Goal: Task Accomplishment & Management: Manage account settings

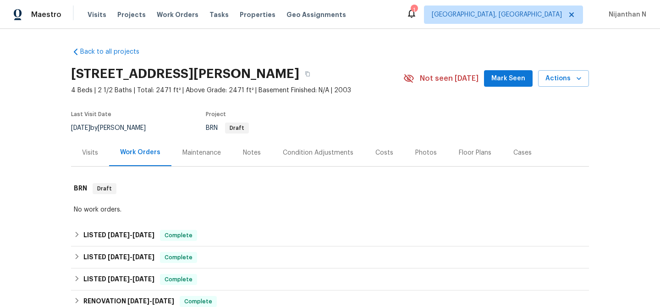
click at [188, 153] on div "Maintenance" at bounding box center [201, 152] width 38 height 9
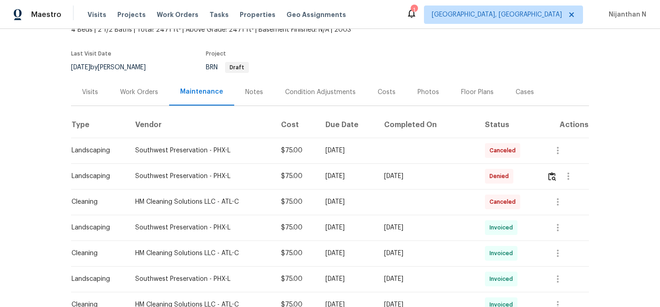
scroll to position [74, 0]
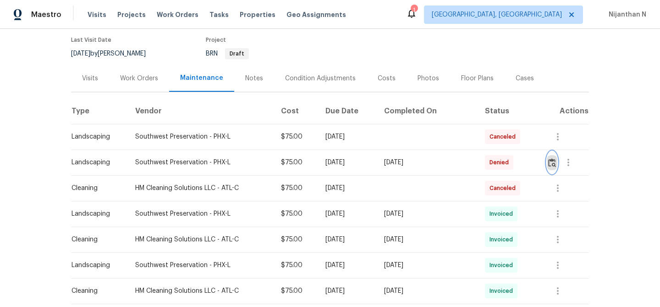
click at [549, 161] on img "button" at bounding box center [552, 162] width 8 height 9
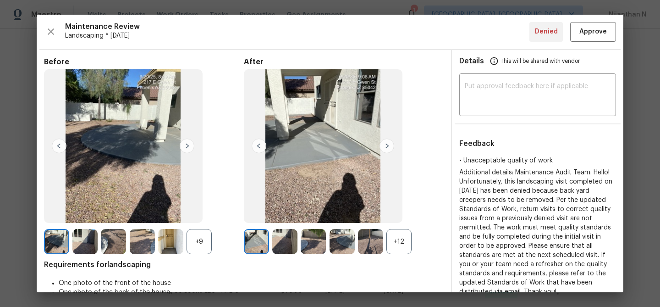
click at [396, 246] on div "+12" at bounding box center [398, 241] width 25 height 25
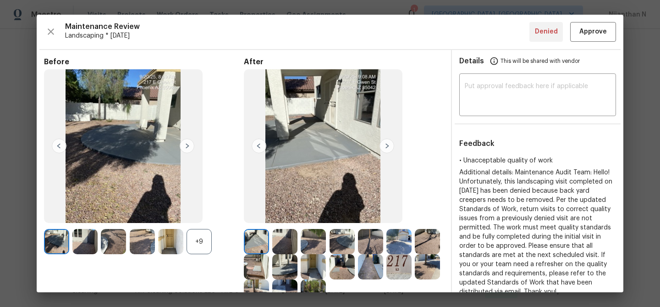
click at [197, 240] on div "+9" at bounding box center [199, 241] width 25 height 25
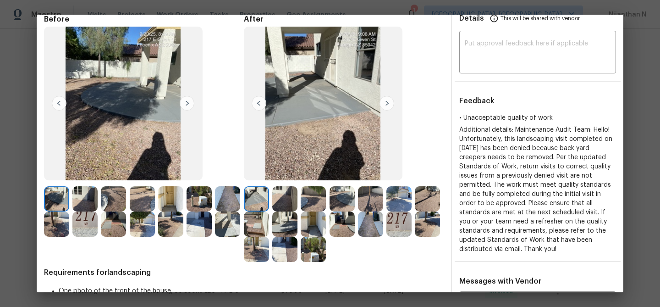
scroll to position [46, 0]
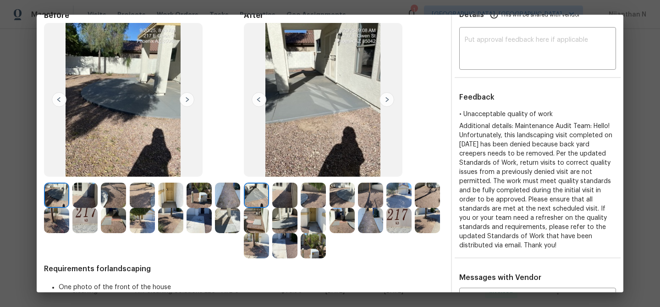
click at [295, 192] on img at bounding box center [284, 194] width 25 height 25
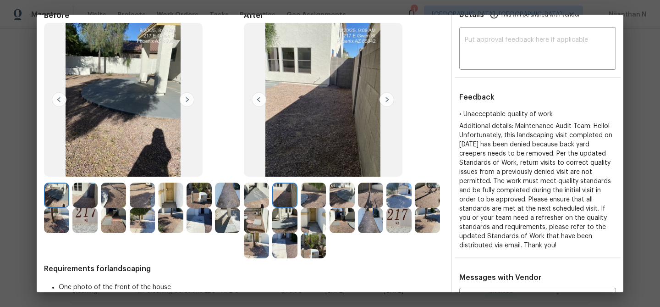
click at [314, 198] on img at bounding box center [313, 194] width 25 height 25
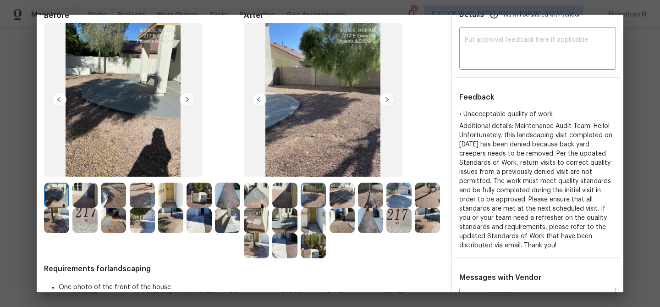
click at [367, 194] on img at bounding box center [370, 194] width 25 height 25
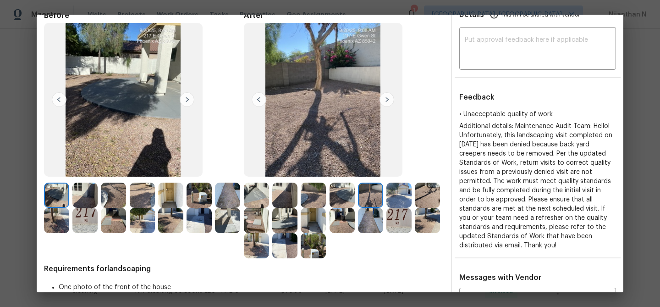
click at [397, 196] on img at bounding box center [398, 194] width 25 height 25
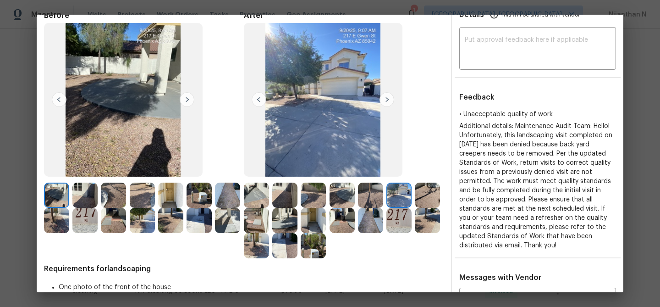
click at [422, 194] on img at bounding box center [427, 194] width 25 height 25
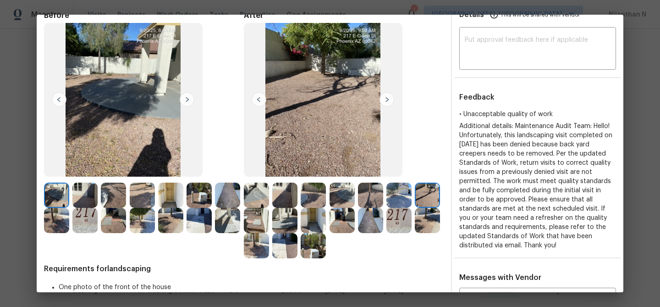
click at [286, 217] on img at bounding box center [284, 220] width 25 height 25
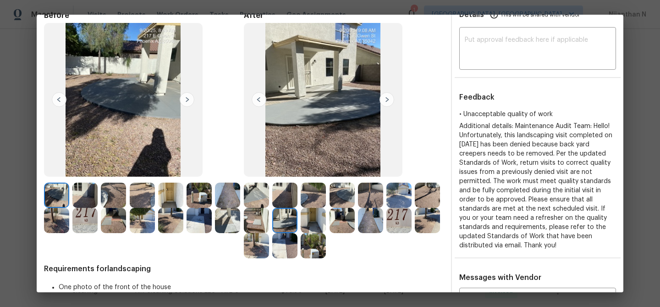
click at [311, 220] on img at bounding box center [313, 220] width 25 height 25
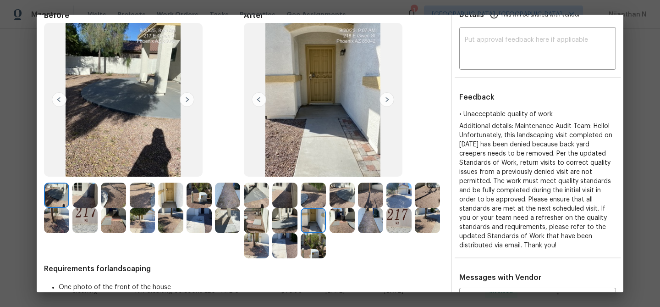
click at [342, 222] on img at bounding box center [342, 220] width 25 height 25
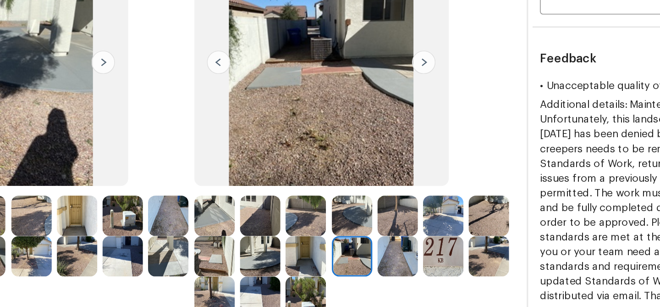
scroll to position [91, 0]
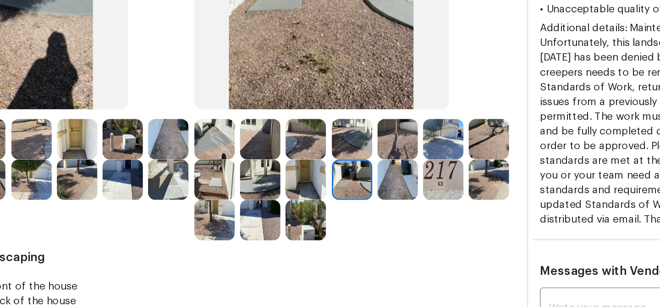
click at [314, 203] on img at bounding box center [313, 200] width 25 height 25
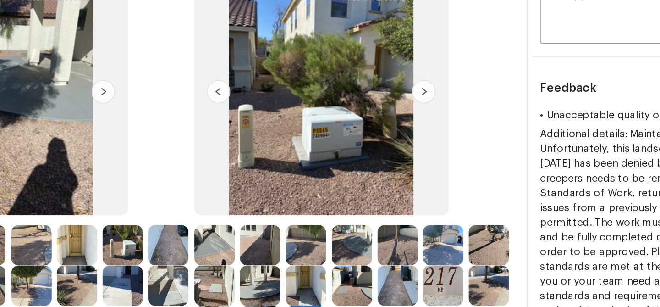
scroll to position [87, 0]
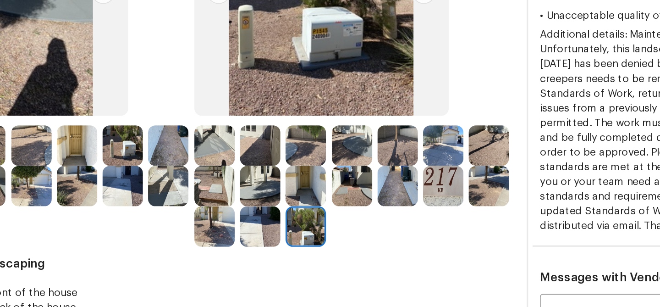
click at [284, 170] on img at bounding box center [284, 179] width 25 height 25
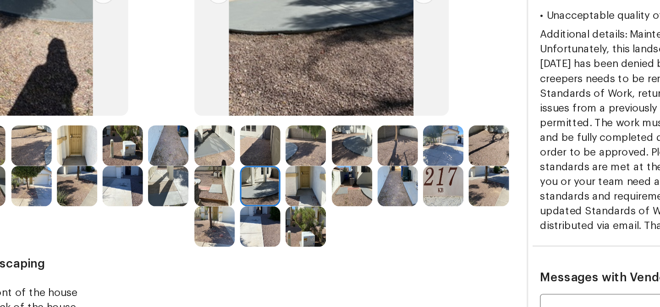
click at [313, 176] on img at bounding box center [313, 179] width 25 height 25
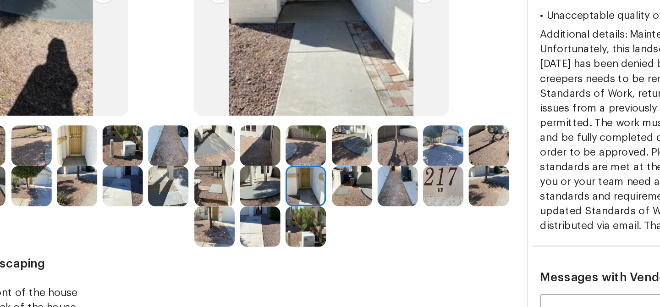
click at [340, 180] on img at bounding box center [342, 179] width 25 height 25
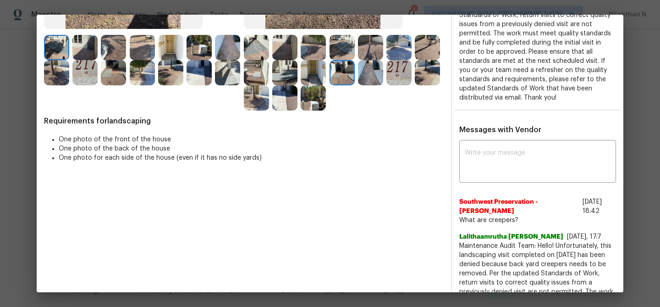
scroll to position [260, 0]
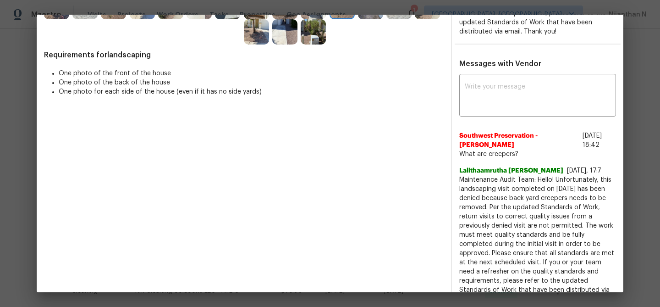
click at [478, 175] on span "Maintenance Audit Team: Hello! Unfortunately, this landscaping visit completed …" at bounding box center [537, 239] width 157 height 128
drag, startPoint x: 478, startPoint y: 170, endPoint x: 541, endPoint y: 167, distance: 63.3
click at [541, 175] on span "Maintenance Audit Team: Hello! Unfortunately, this landscaping visit completed …" at bounding box center [537, 239] width 157 height 128
copy span "Maintenance Audit Team: Hello!"
click at [499, 115] on div "x ​" at bounding box center [537, 96] width 157 height 40
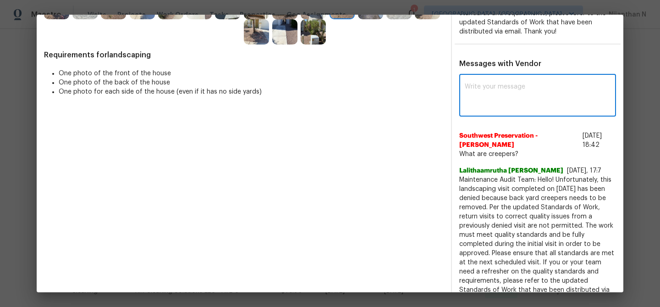
paste textarea "Maintenance Audit Team: Hello!"
paste textarea "Thank you for the feedback after further review this visit was approved."
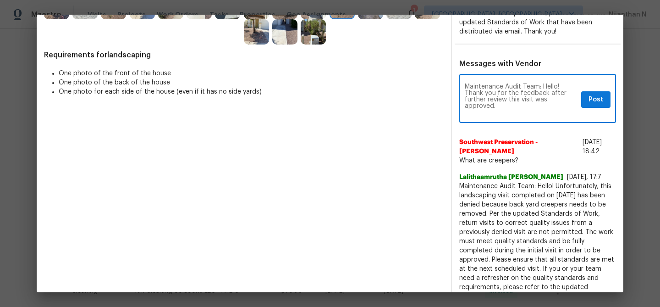
scroll to position [0, 0]
type textarea "Maintenance Audit Team: Hello! Thank you for the feedback after further review …"
click at [600, 99] on span "Post" at bounding box center [595, 99] width 15 height 11
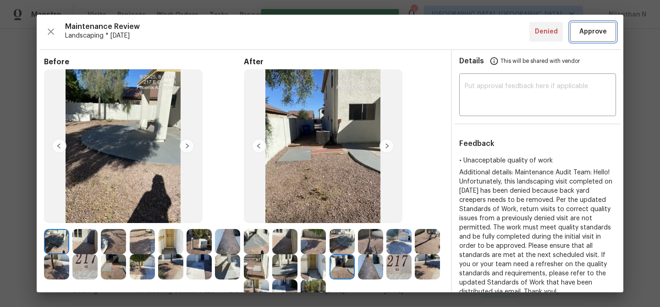
click at [597, 29] on span "Approve" at bounding box center [592, 31] width 27 height 11
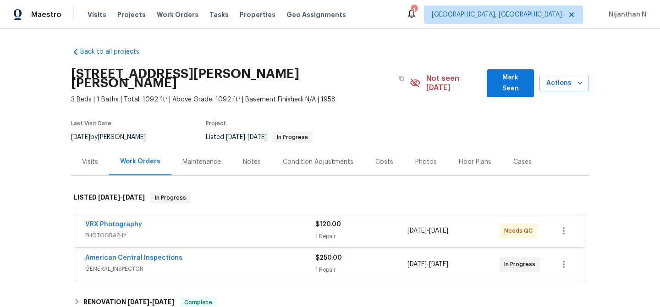
click at [207, 157] on div "Maintenance" at bounding box center [201, 161] width 38 height 9
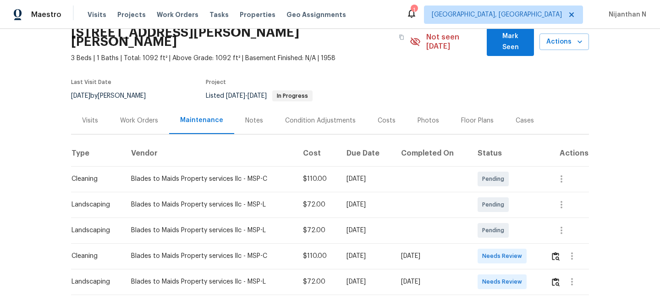
scroll to position [75, 0]
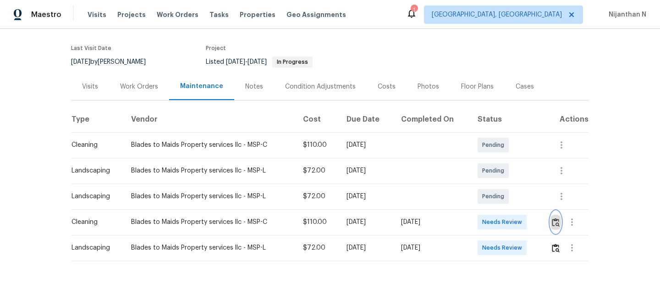
click at [556, 218] on img "button" at bounding box center [556, 222] width 8 height 9
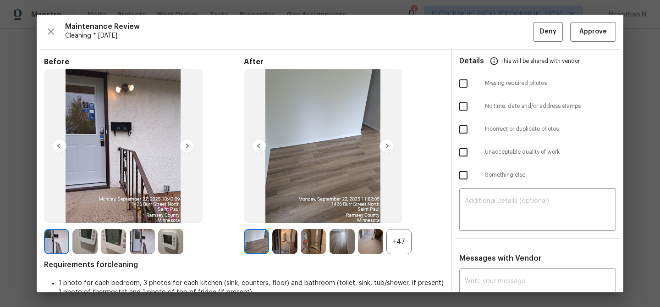
click at [398, 235] on div "+47" at bounding box center [398, 241] width 25 height 25
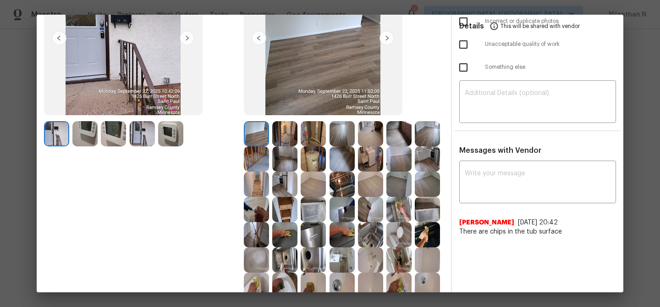
scroll to position [194, 0]
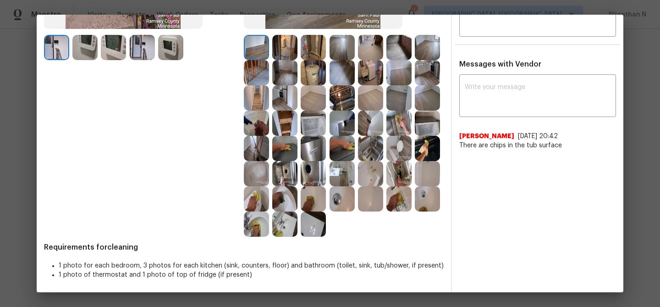
click at [373, 173] on img at bounding box center [370, 173] width 25 height 25
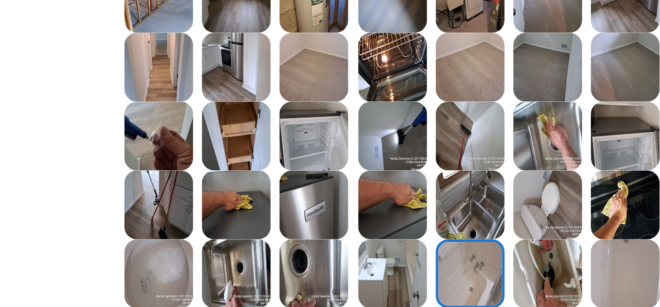
scroll to position [191, 0]
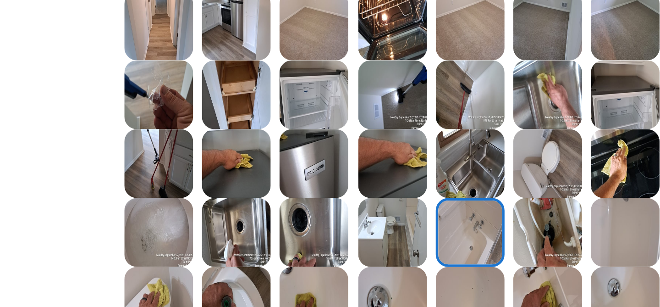
click at [426, 179] on img at bounding box center [427, 176] width 25 height 25
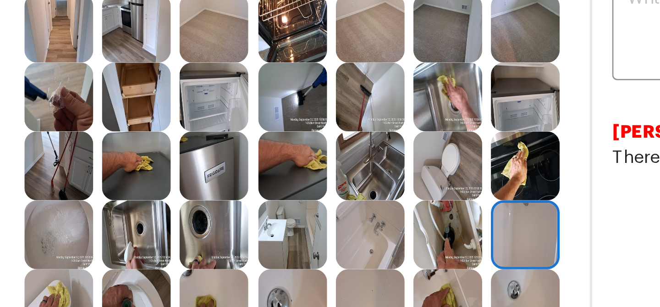
scroll to position [194, 0]
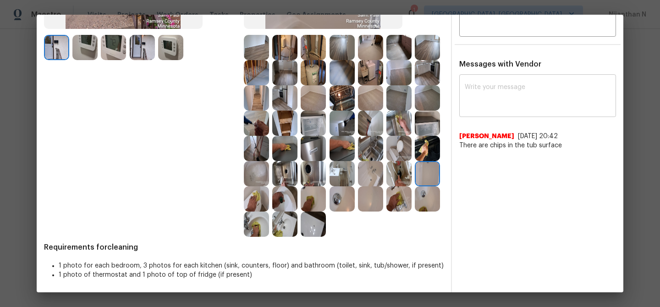
click at [523, 113] on div "x ​" at bounding box center [537, 97] width 157 height 40
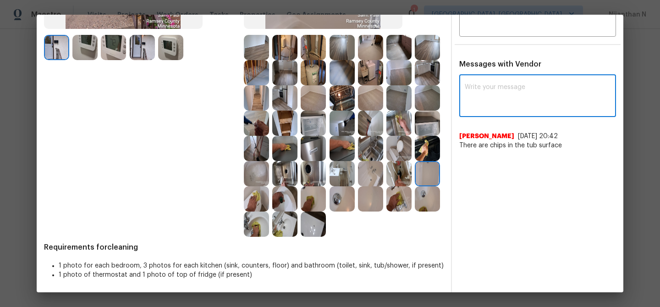
paste textarea "Maintenance Audit Team: Hello! Thank you for uploading the photo, after further…"
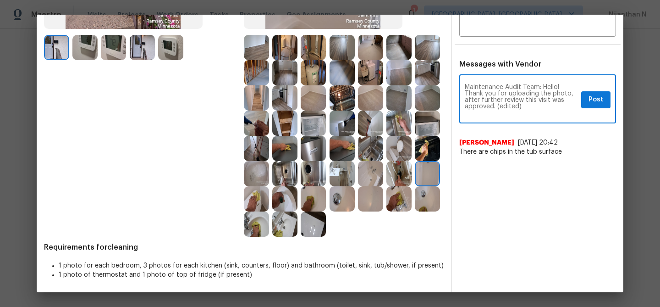
scroll to position [0, 0]
drag, startPoint x: 498, startPoint y: 104, endPoint x: 528, endPoint y: 104, distance: 29.8
click at [528, 104] on textarea "Maintenance Audit Team: Hello! Thank you for uploading the photo, after further…" at bounding box center [521, 100] width 113 height 32
type textarea "Maintenance Audit Team: Hello! Thank you for uploading the photo, after further…"
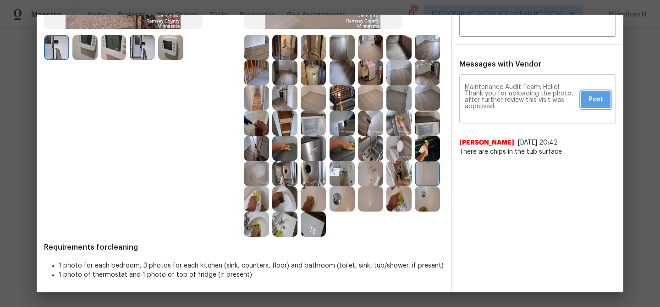
click at [588, 98] on button "Post" at bounding box center [595, 99] width 29 height 17
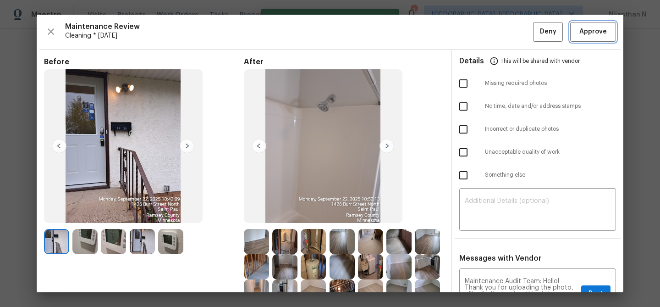
click at [589, 31] on span "Approve" at bounding box center [592, 31] width 27 height 11
click at [583, 36] on span "Approve" at bounding box center [592, 31] width 27 height 11
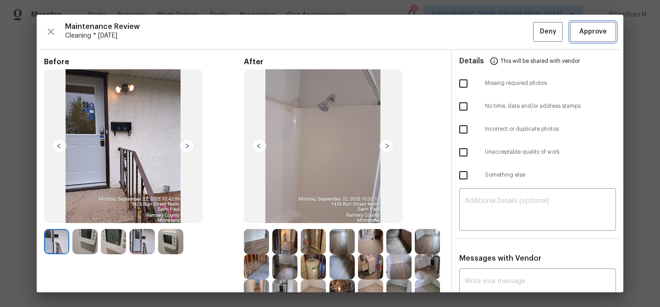
click at [599, 30] on span "Approve" at bounding box center [592, 31] width 27 height 11
click at [599, 30] on div "Maintenance Review Cleaning * Tue, Sep 23 Deny Approve" at bounding box center [330, 32] width 572 height 20
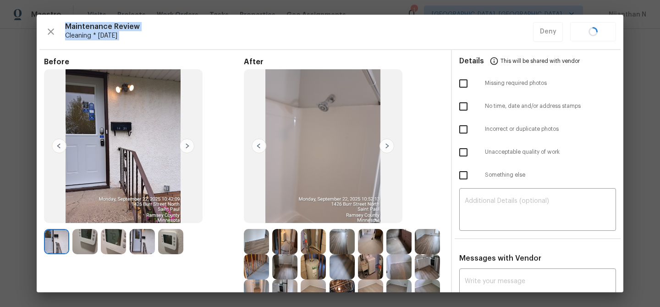
click at [599, 30] on div "Maintenance Review Cleaning * Tue, Sep 23 Deny" at bounding box center [330, 32] width 572 height 20
click at [599, 30] on span "Approve" at bounding box center [592, 31] width 27 height 11
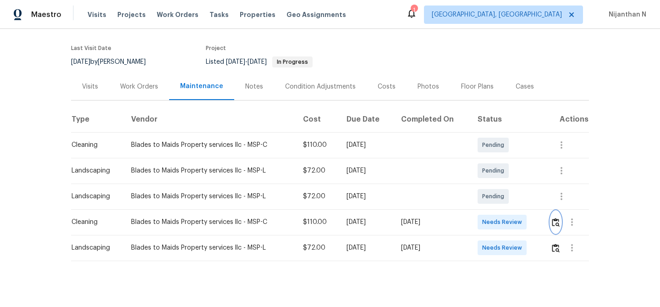
click at [555, 218] on img "button" at bounding box center [556, 222] width 8 height 9
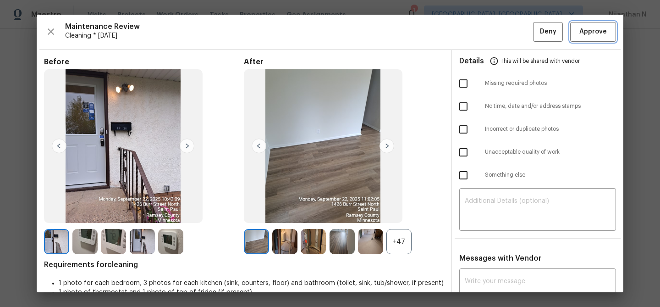
click at [590, 27] on span "Approve" at bounding box center [592, 31] width 27 height 11
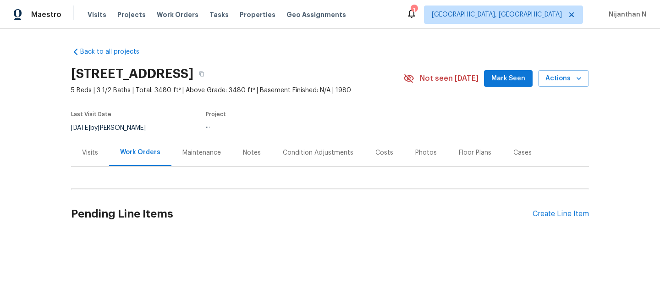
click at [203, 154] on div "Maintenance" at bounding box center [201, 152] width 38 height 9
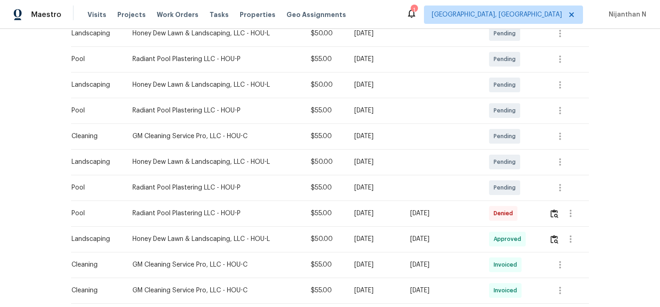
scroll to position [205, 0]
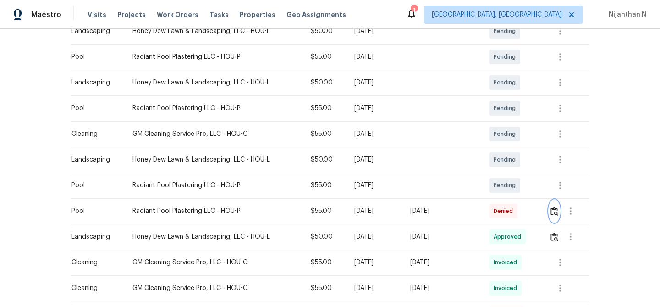
click at [553, 211] on img "button" at bounding box center [554, 211] width 8 height 9
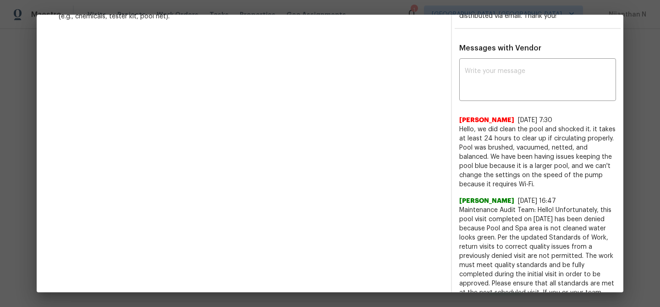
scroll to position [348, 0]
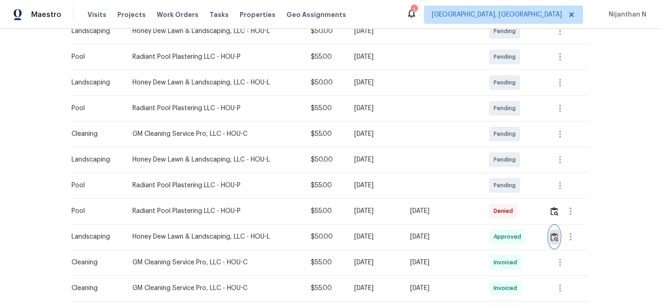
click at [555, 236] on img "button" at bounding box center [554, 236] width 8 height 9
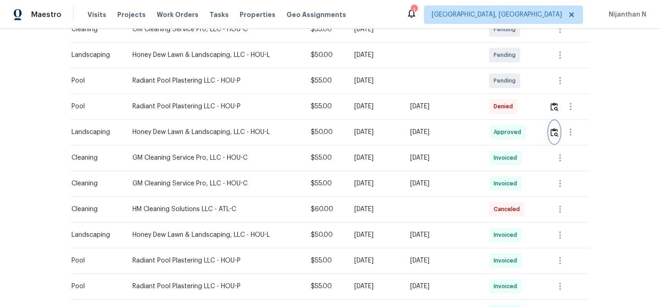
scroll to position [352, 0]
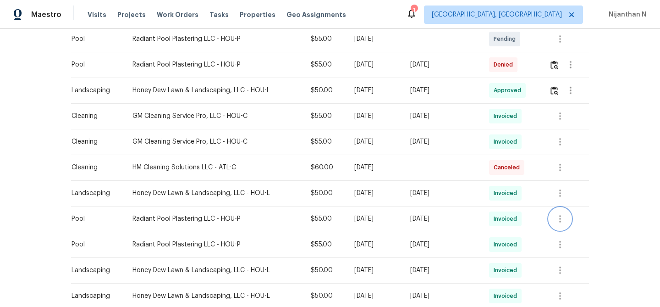
click at [554, 216] on button "button" at bounding box center [560, 219] width 22 height 22
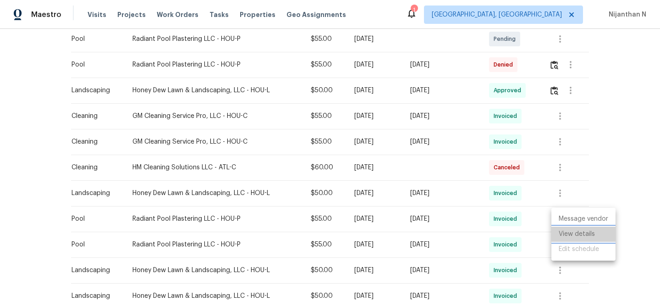
click at [571, 239] on li "View details" at bounding box center [583, 233] width 64 height 15
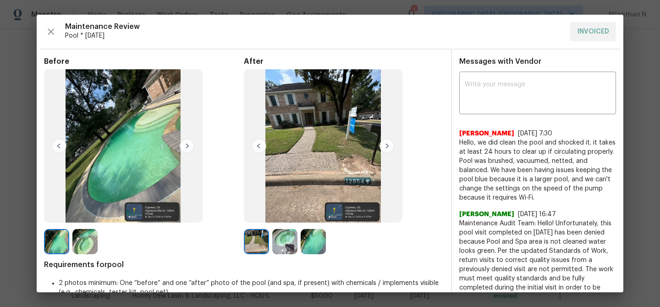
click at [310, 240] on img at bounding box center [313, 241] width 25 height 25
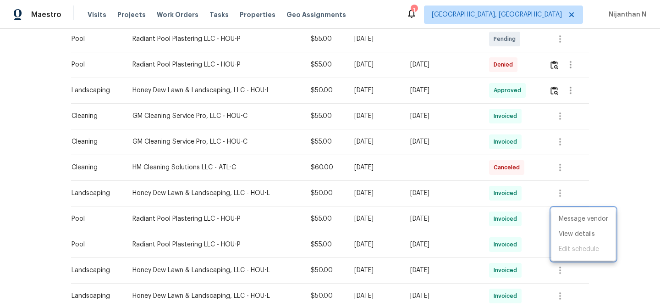
click at [558, 70] on div at bounding box center [330, 153] width 660 height 307
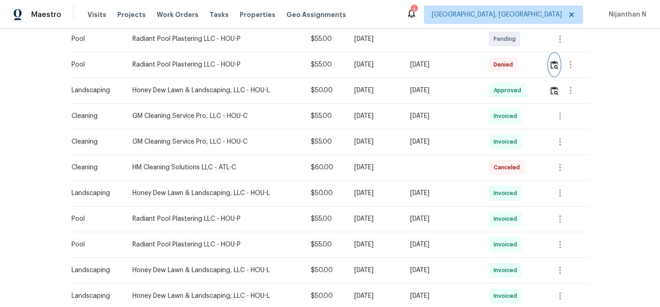
click at [556, 66] on img "button" at bounding box center [554, 64] width 8 height 9
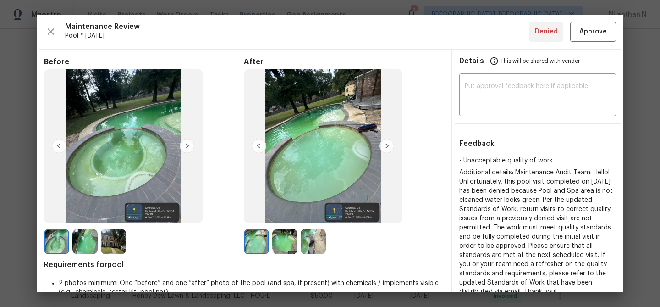
click at [283, 240] on img at bounding box center [284, 241] width 25 height 25
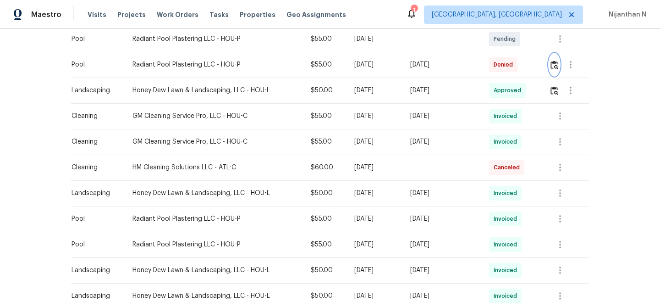
scroll to position [0, 0]
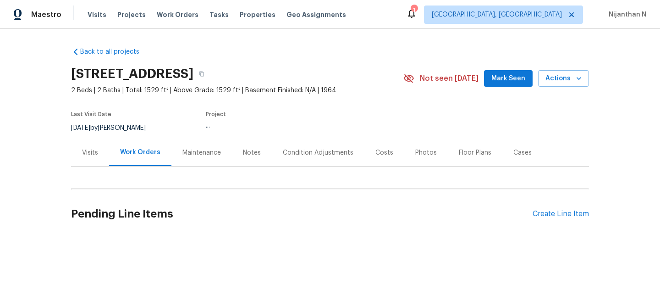
click at [211, 155] on div "Maintenance" at bounding box center [201, 152] width 38 height 9
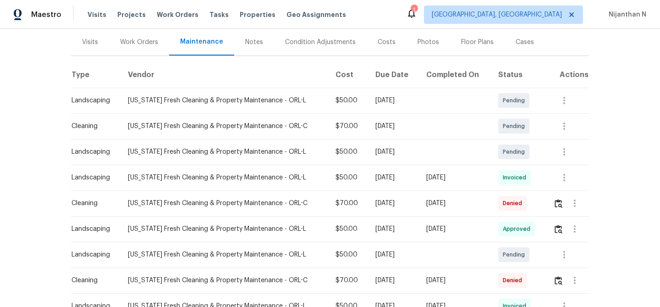
scroll to position [117, 0]
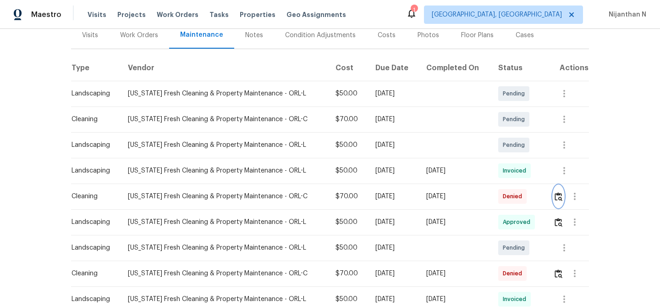
click at [559, 192] on img "button" at bounding box center [559, 196] width 8 height 9
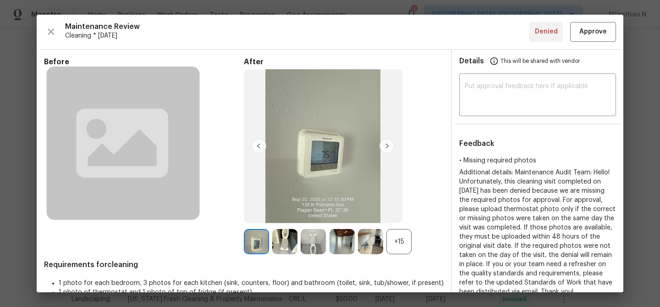
click at [402, 232] on div "+15" at bounding box center [398, 241] width 25 height 25
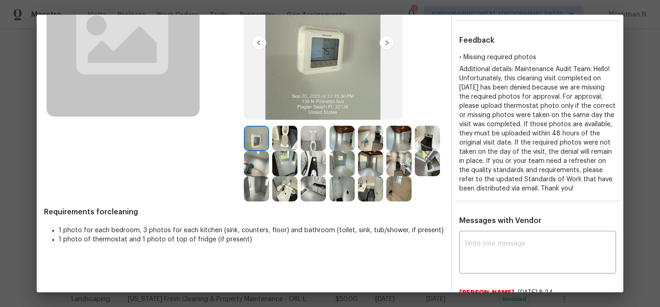
scroll to position [100, 0]
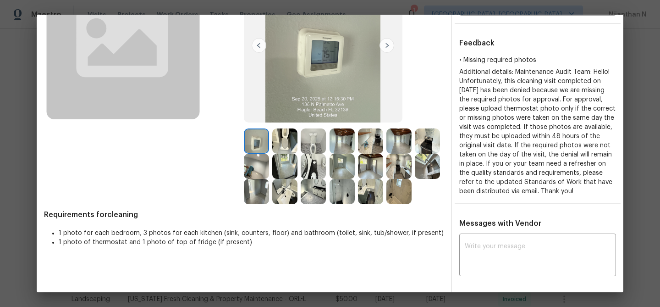
click at [401, 191] on img at bounding box center [398, 191] width 25 height 25
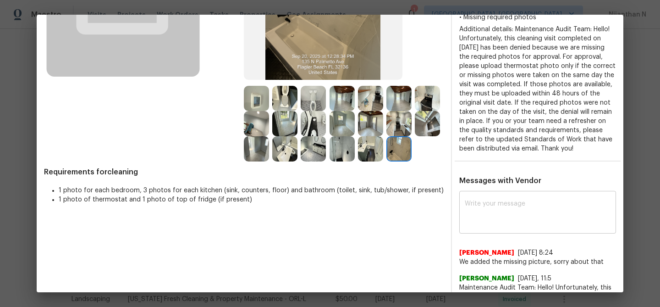
scroll to position [164, 0]
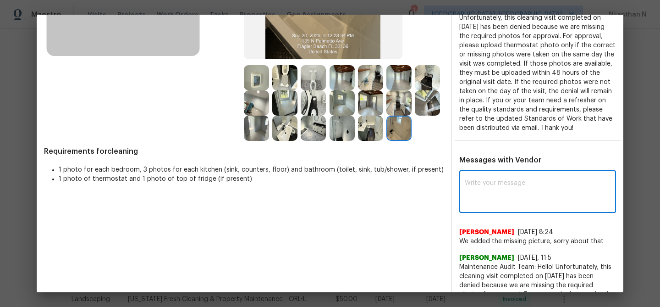
click at [505, 205] on textarea at bounding box center [538, 193] width 146 height 26
paste textarea "Maintenance Audit Team: Hello! Thank you for uploading the photo, after further…"
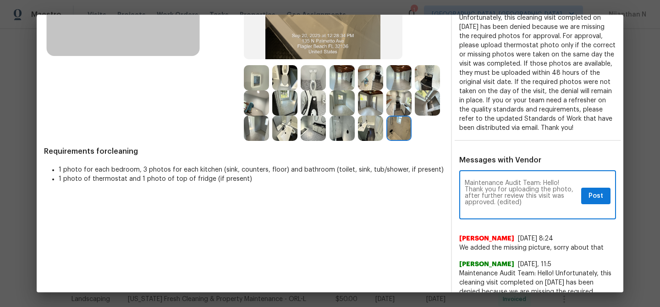
scroll to position [0, 0]
drag, startPoint x: 497, startPoint y: 210, endPoint x: 522, endPoint y: 211, distance: 24.8
click at [522, 211] on textarea "Maintenance Audit Team: Hello! Thank you for uploading the photo, after further…" at bounding box center [521, 196] width 113 height 32
type textarea "Maintenance Audit Team: Hello! Thank you for uploading the photo, after further…"
click at [600, 200] on span "Post" at bounding box center [595, 195] width 15 height 11
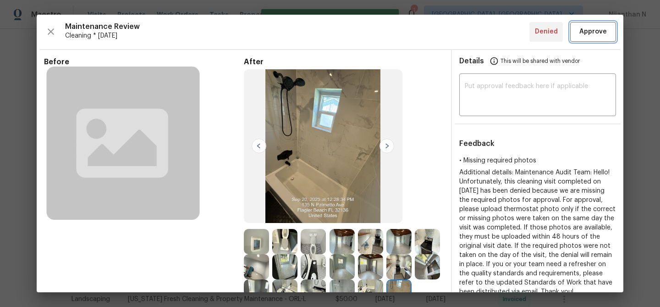
click at [580, 41] on button "Approve" at bounding box center [593, 32] width 46 height 20
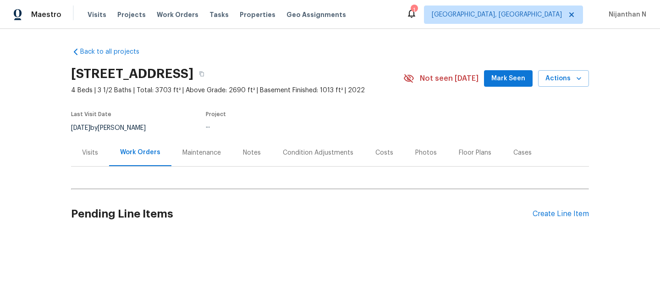
click at [205, 152] on div "Maintenance" at bounding box center [201, 152] width 38 height 9
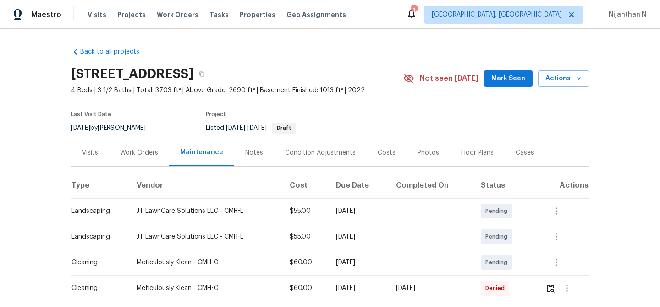
scroll to position [197, 0]
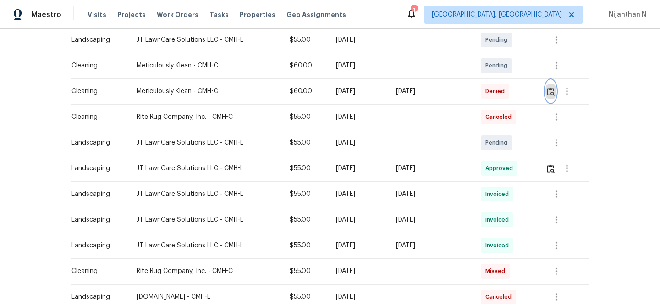
click at [552, 91] on img "button" at bounding box center [551, 91] width 8 height 9
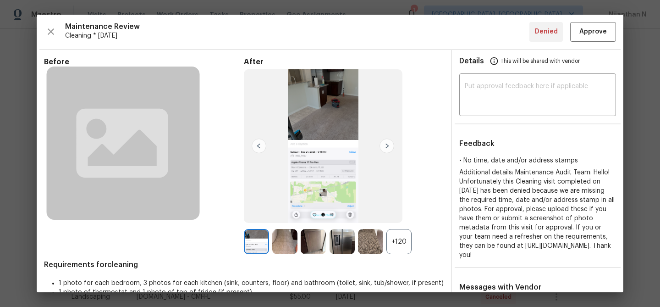
click at [400, 245] on div "+120" at bounding box center [398, 241] width 25 height 25
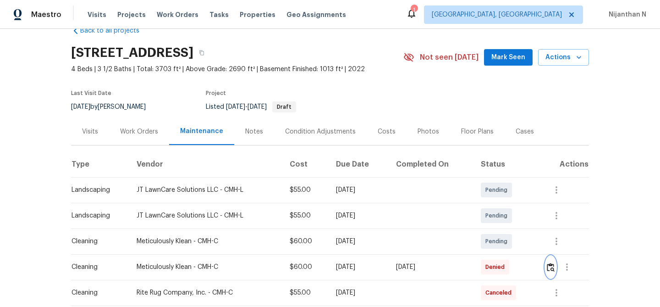
scroll to position [0, 0]
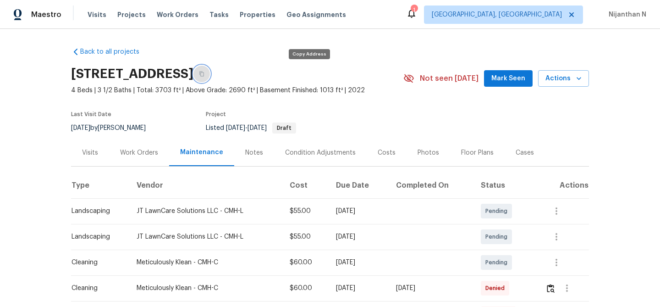
click at [204, 74] on icon "button" at bounding box center [201, 73] width 5 height 5
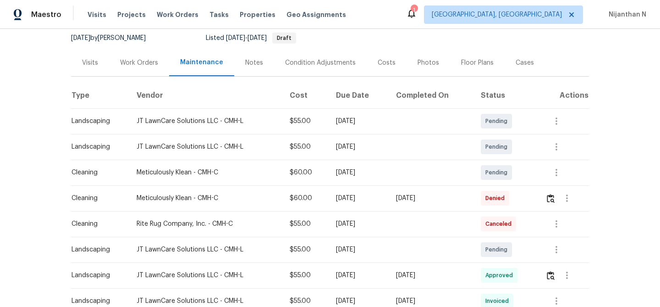
scroll to position [119, 0]
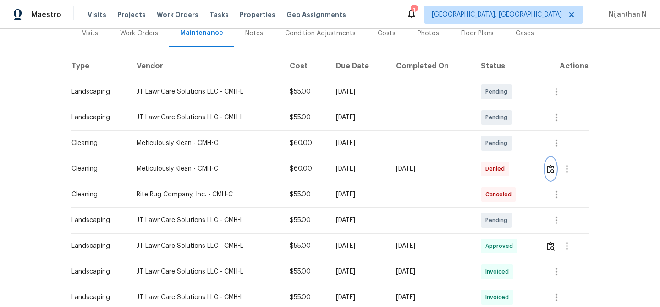
click at [550, 168] on img "button" at bounding box center [551, 169] width 8 height 9
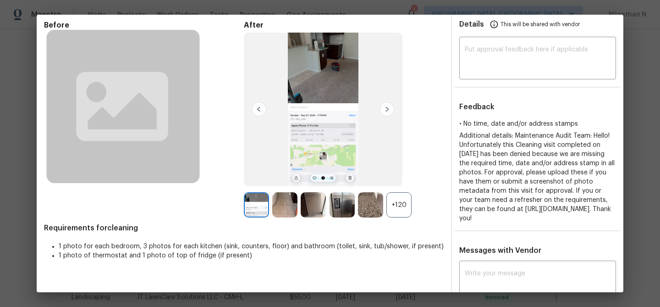
scroll to position [53, 0]
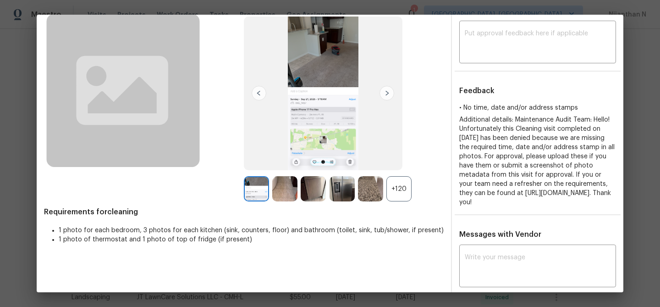
click at [396, 190] on div "+120" at bounding box center [398, 188] width 25 height 25
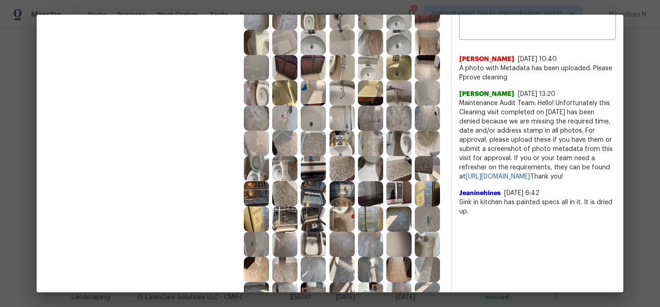
scroll to position [269, 0]
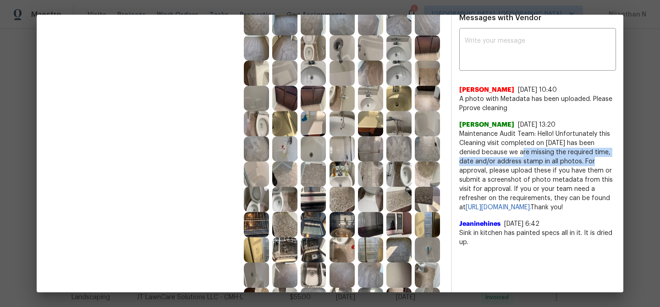
drag, startPoint x: 510, startPoint y: 161, endPoint x: 579, endPoint y: 170, distance: 70.2
click at [579, 170] on span "Maintenance Audit Team: Hello! Unfortunately this Cleaning visit completed on 0…" at bounding box center [537, 170] width 157 height 82
copy span "we are missing the required time, date and/or address stamp in all photos."
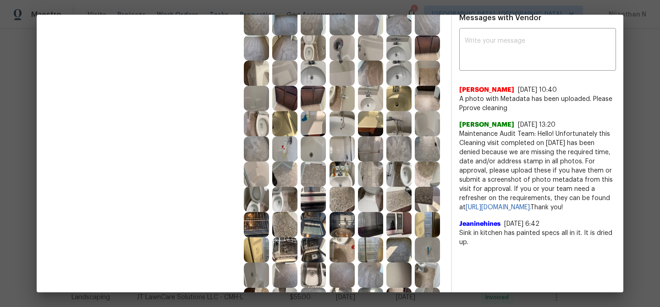
click at [516, 108] on span "A photo with Metadata has been uploaded. Please Pprove cleaning" at bounding box center [537, 103] width 157 height 18
copy span "Metadata"
click at [471, 108] on span "A photo with Metadata has been uploaded. Please Pprove cleaning" at bounding box center [537, 103] width 157 height 18
drag, startPoint x: 471, startPoint y: 108, endPoint x: 500, endPoint y: 108, distance: 29.8
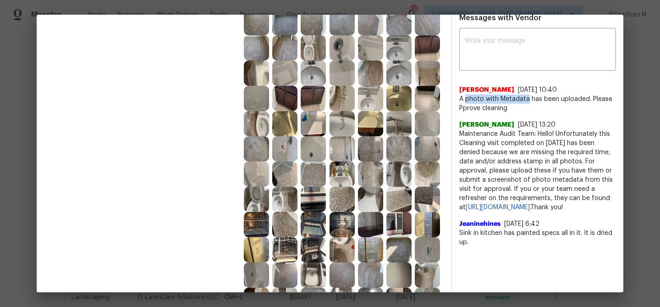
click at [500, 108] on span "A photo with Metadata has been uploaded. Please Pprove cleaning" at bounding box center [537, 103] width 157 height 18
copy span "photo with Metadata"
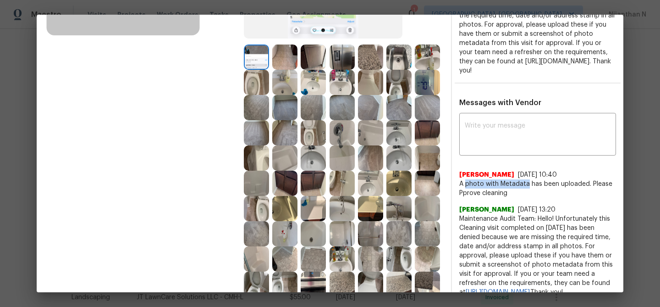
scroll to position [77, 0]
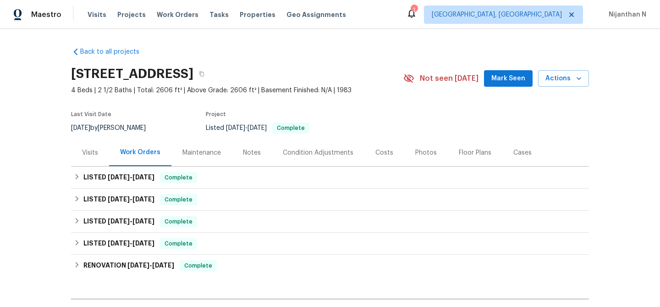
click at [212, 152] on div "Maintenance" at bounding box center [201, 152] width 38 height 9
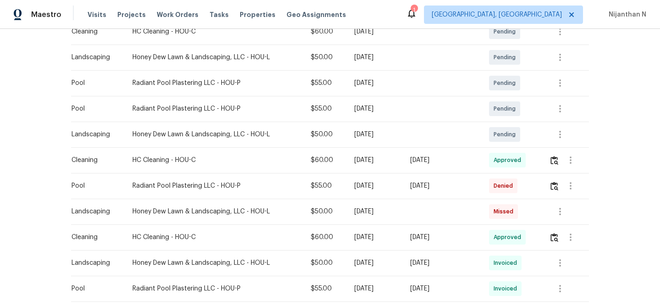
scroll to position [251, 0]
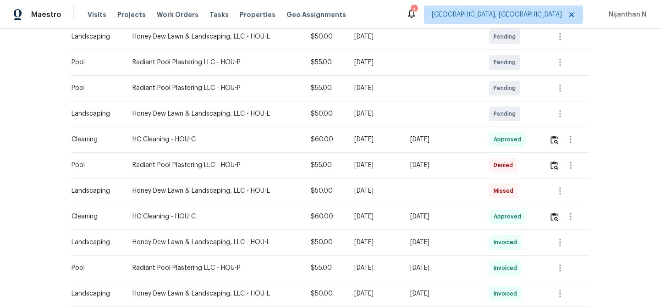
click at [562, 162] on div at bounding box center [571, 165] width 22 height 22
click at [557, 164] on img "button" at bounding box center [554, 165] width 8 height 9
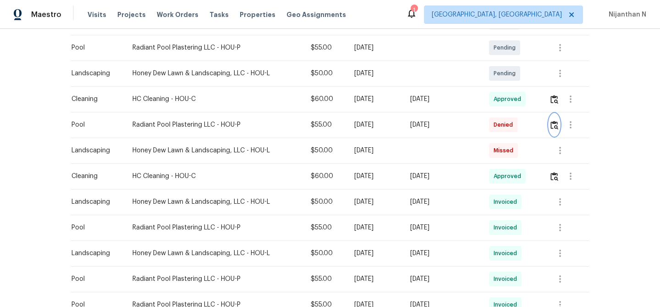
scroll to position [295, 0]
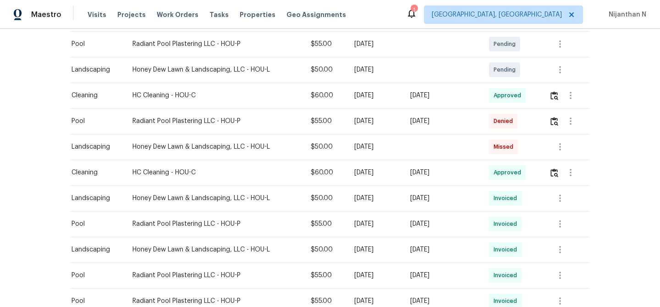
click at [551, 231] on div at bounding box center [560, 224] width 22 height 22
click at [564, 228] on icon "button" at bounding box center [560, 223] width 11 height 11
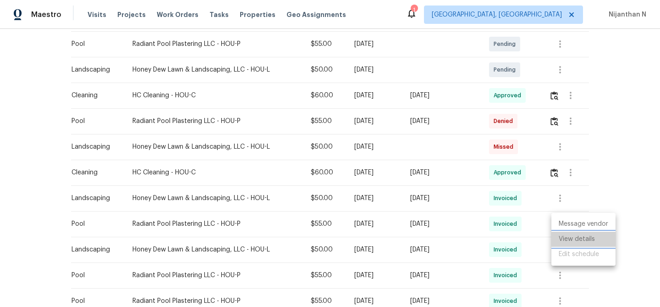
click at [566, 237] on li "View details" at bounding box center [583, 238] width 64 height 15
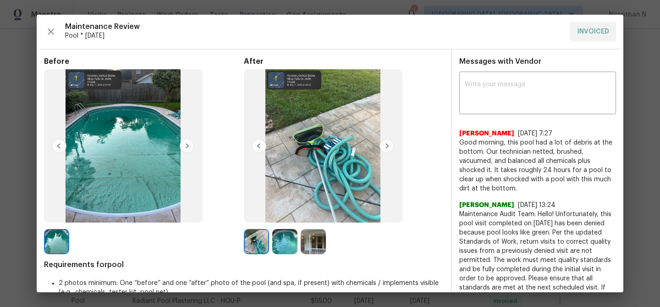
click at [283, 243] on img at bounding box center [284, 241] width 25 height 25
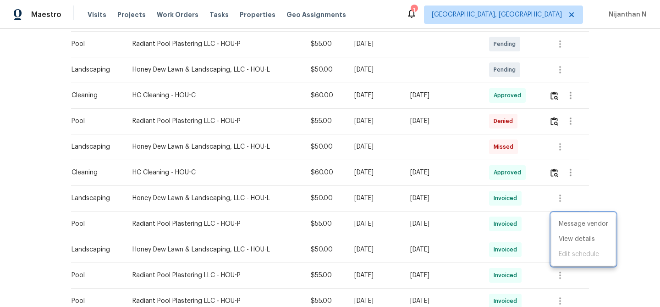
click at [556, 121] on div at bounding box center [330, 153] width 660 height 307
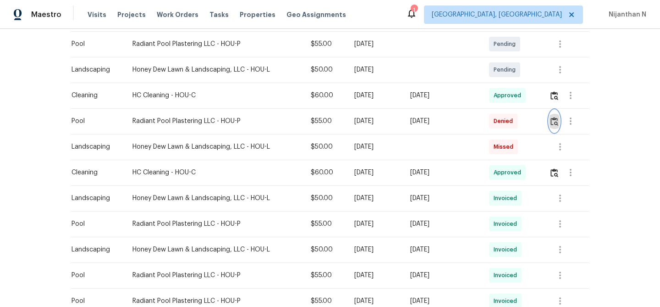
click at [556, 121] on img "button" at bounding box center [554, 121] width 8 height 9
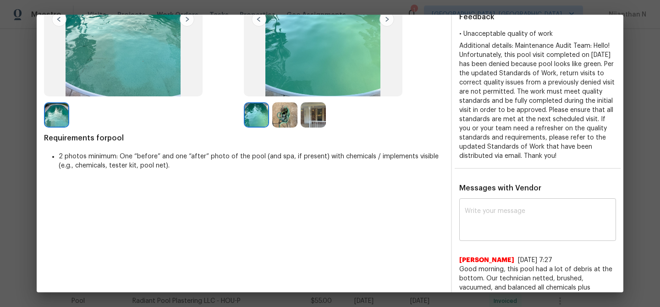
scroll to position [131, 0]
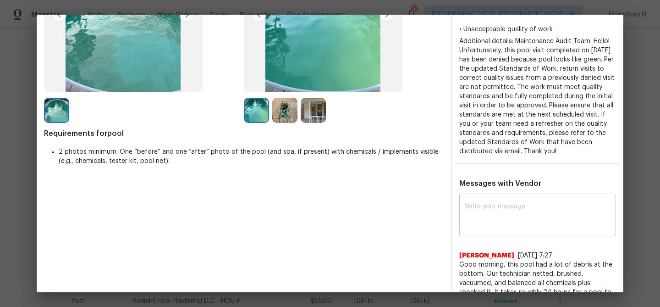
click at [516, 209] on textarea at bounding box center [538, 216] width 146 height 26
paste textarea "Maintenance Audit Team: Hello! Thank you for the feedback after further review …"
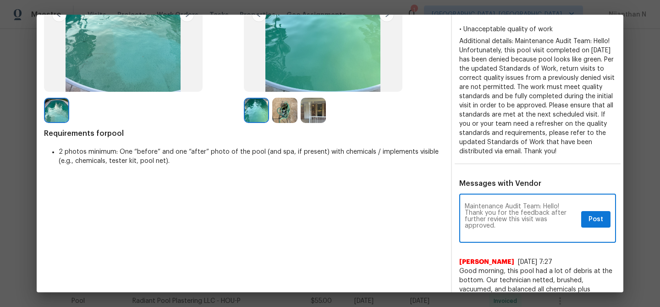
scroll to position [0, 0]
type textarea "Maintenance Audit Team: Hello! Thank you for the feedback after further review …"
click at [602, 222] on span "Post" at bounding box center [595, 219] width 15 height 11
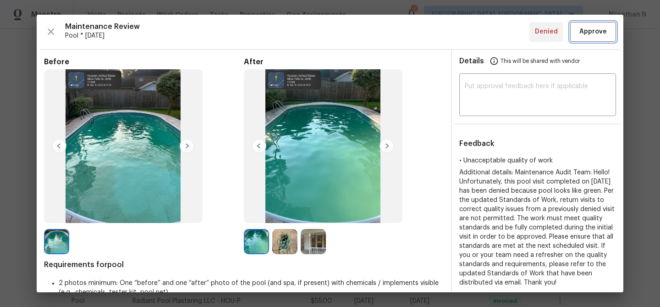
click at [593, 35] on span "Approve" at bounding box center [592, 31] width 27 height 11
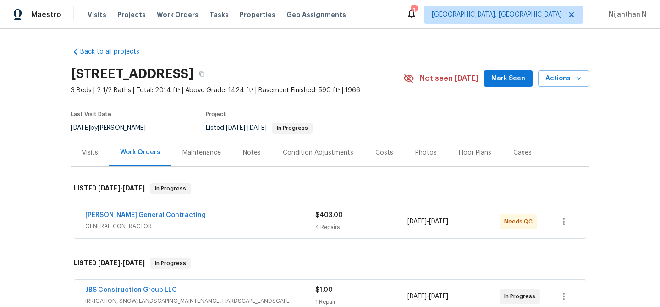
click at [210, 155] on div "Maintenance" at bounding box center [201, 152] width 38 height 9
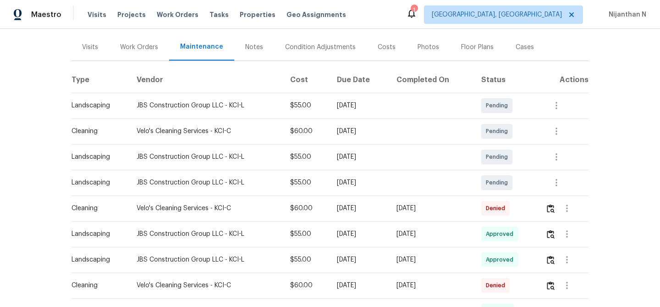
scroll to position [129, 0]
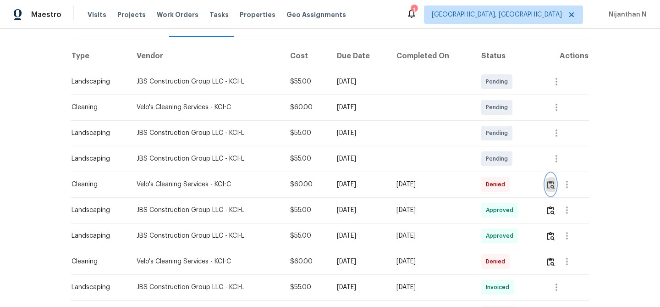
click at [555, 183] on img "button" at bounding box center [551, 184] width 8 height 9
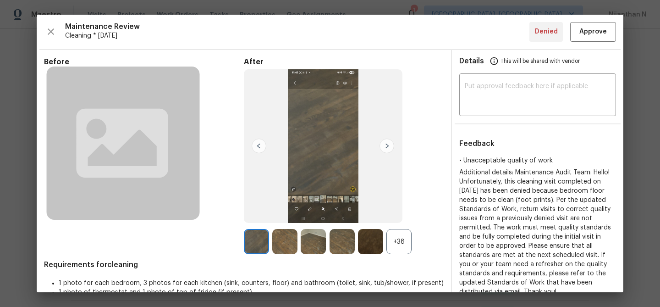
click at [397, 241] on div "+38" at bounding box center [398, 241] width 25 height 25
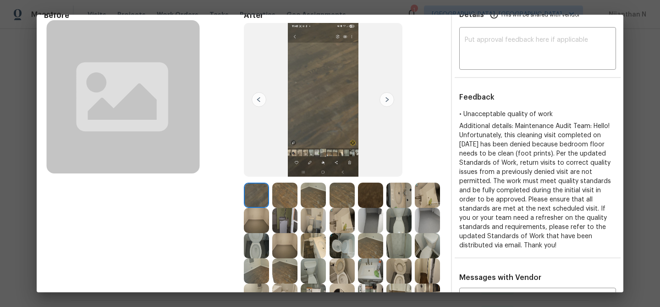
scroll to position [36, 0]
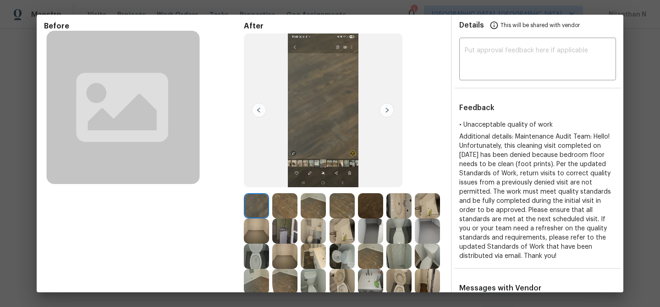
click at [285, 203] on img at bounding box center [284, 205] width 25 height 25
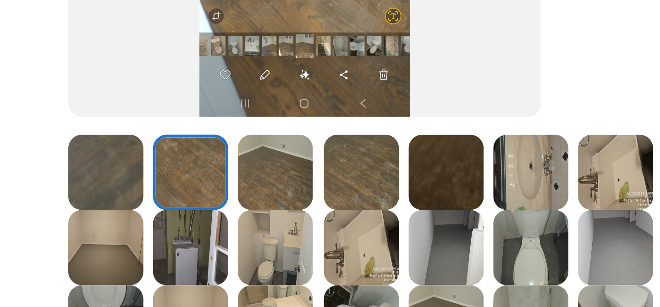
scroll to position [125, 0]
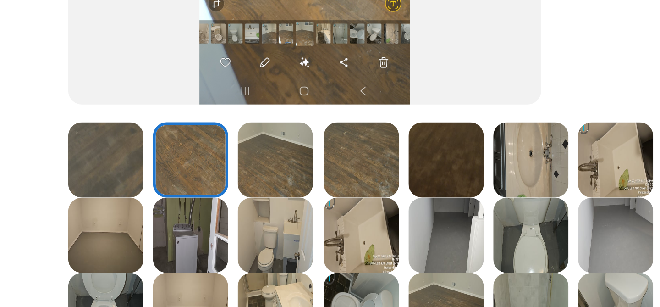
click at [310, 126] on img at bounding box center [313, 116] width 25 height 25
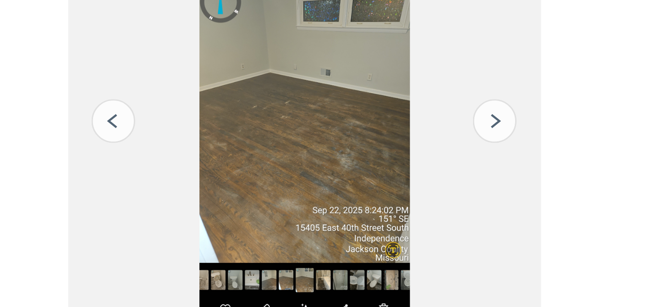
scroll to position [39, 0]
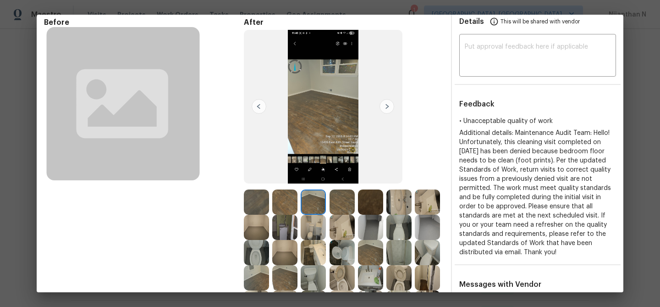
click at [340, 203] on img at bounding box center [342, 201] width 25 height 25
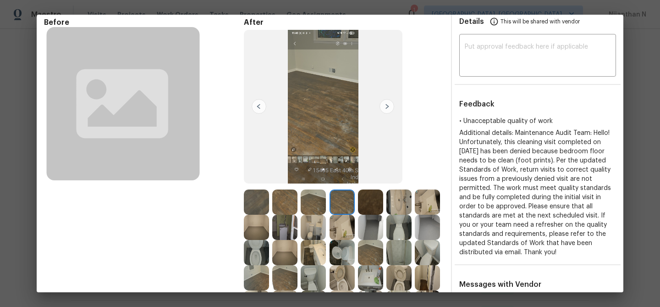
scroll to position [0, 0]
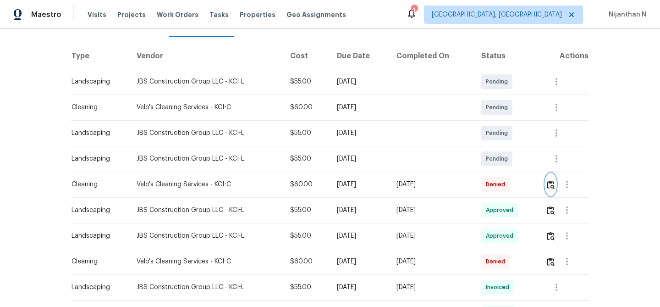
click at [553, 188] on img "button" at bounding box center [551, 184] width 8 height 9
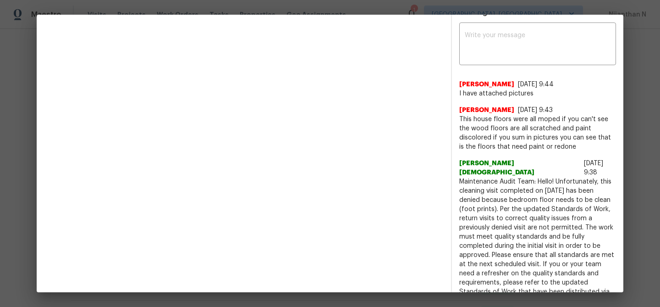
scroll to position [346, 0]
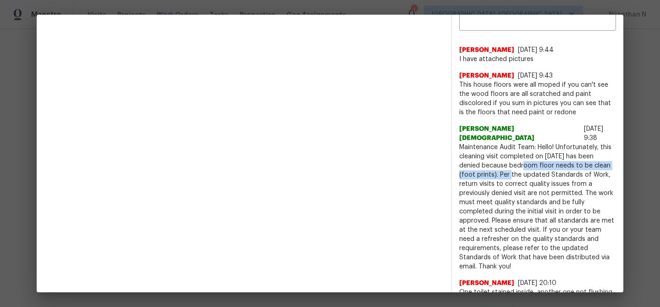
drag, startPoint x: 508, startPoint y: 156, endPoint x: 498, endPoint y: 164, distance: 13.0
click at [498, 164] on span "Maintenance Audit Team: Hello! Unfortunately, this cleaning visit completed on …" at bounding box center [537, 207] width 157 height 128
copy span "bedroom floor needs to be clean (foot prints)."
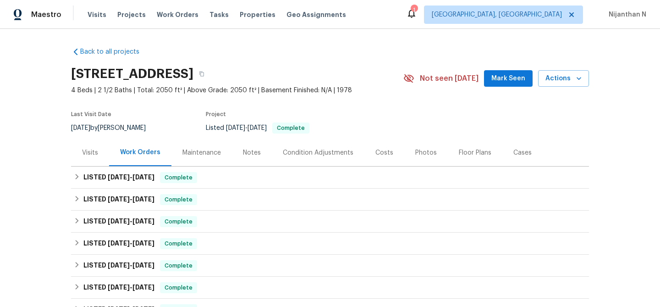
click at [198, 148] on div "Maintenance" at bounding box center [201, 152] width 38 height 9
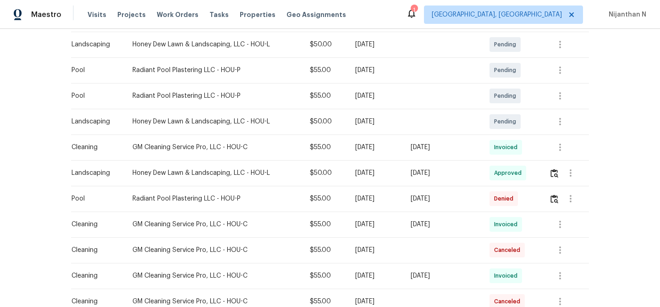
scroll to position [247, 0]
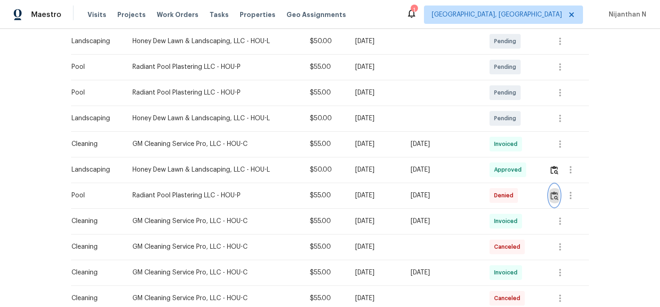
click at [558, 192] on img "button" at bounding box center [554, 195] width 8 height 9
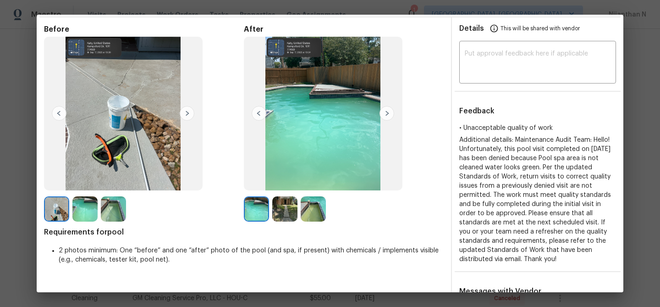
scroll to position [53, 0]
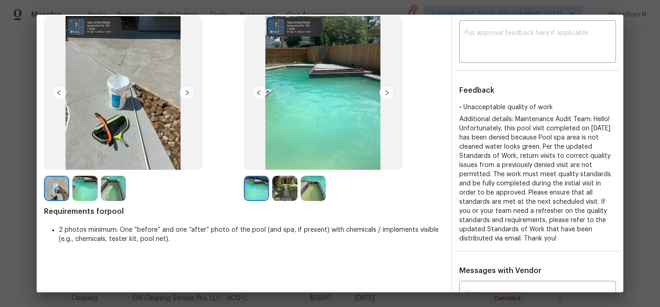
click at [316, 186] on img at bounding box center [313, 188] width 25 height 25
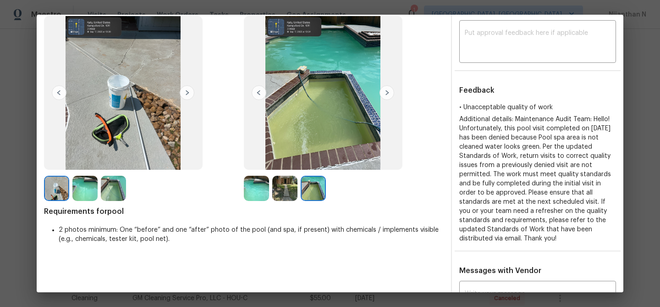
click at [115, 194] on img at bounding box center [113, 188] width 25 height 25
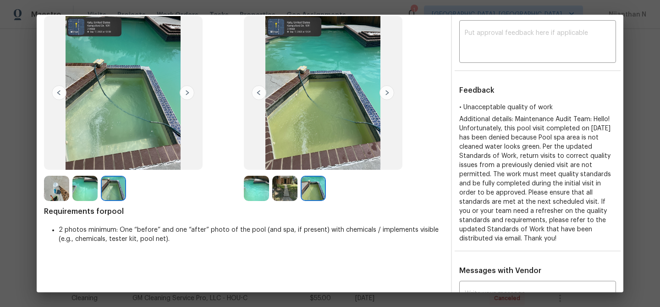
scroll to position [90, 0]
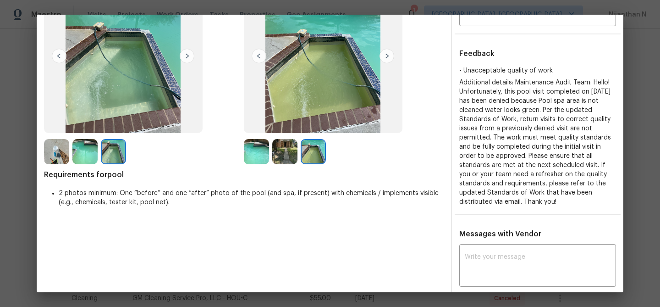
click at [258, 141] on img at bounding box center [256, 151] width 25 height 25
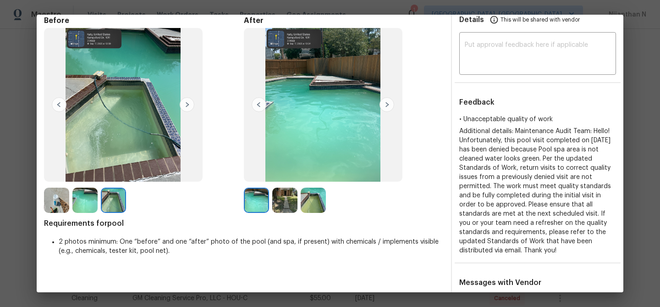
scroll to position [38, 0]
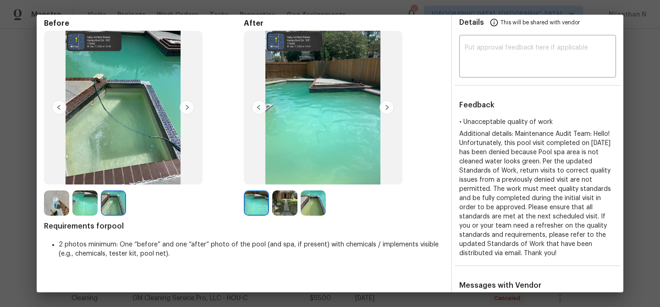
click at [324, 205] on img at bounding box center [313, 202] width 25 height 25
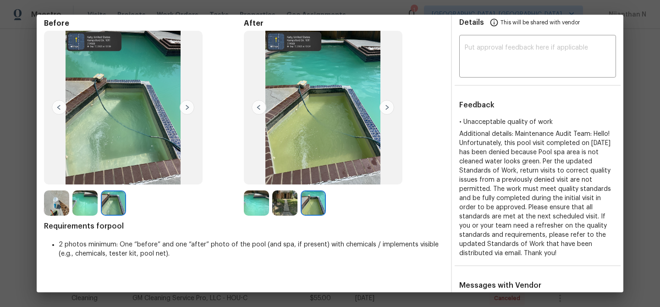
click at [262, 200] on img at bounding box center [256, 202] width 25 height 25
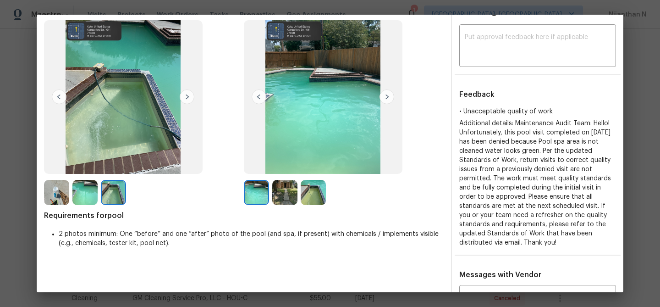
scroll to position [66, 0]
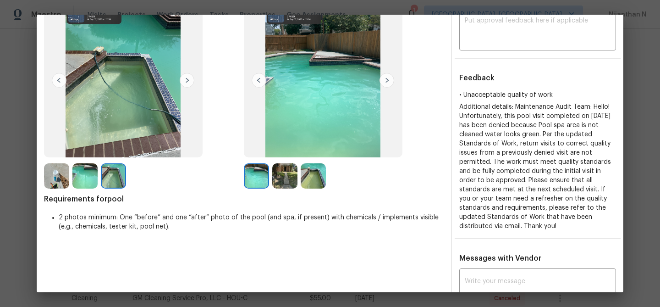
click at [308, 175] on img at bounding box center [313, 175] width 25 height 25
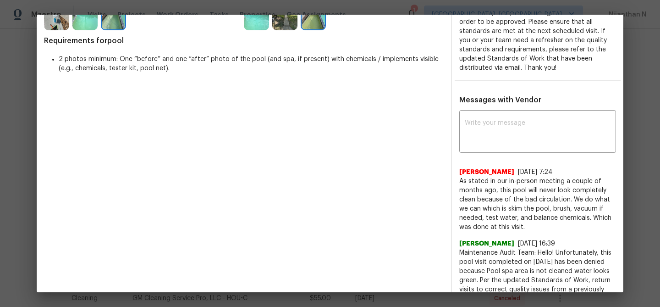
scroll to position [296, 0]
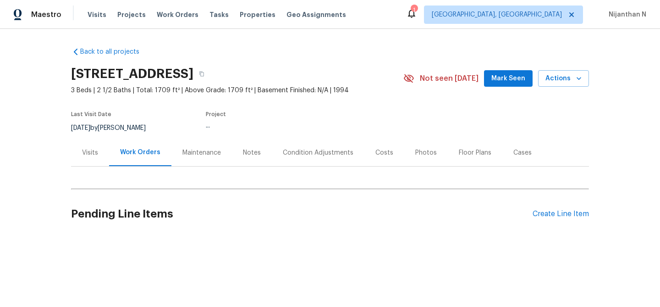
click at [192, 152] on div "Maintenance" at bounding box center [201, 152] width 38 height 9
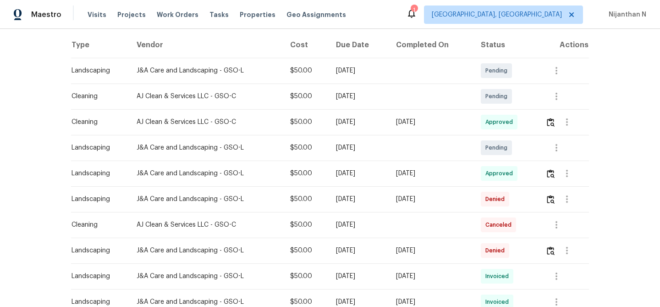
scroll to position [171, 0]
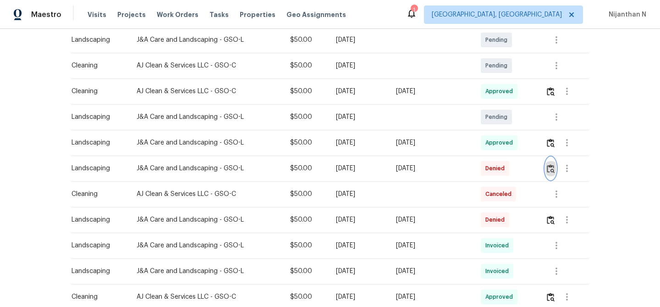
click at [555, 173] on button "button" at bounding box center [550, 168] width 11 height 22
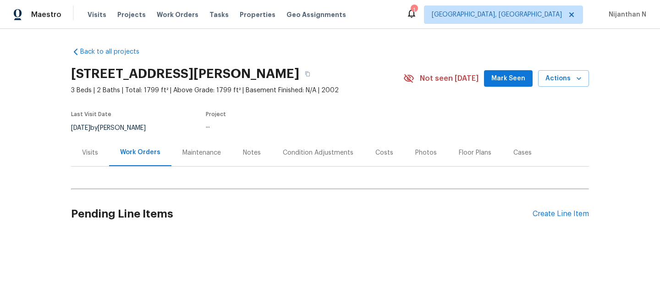
click at [197, 154] on div "Maintenance" at bounding box center [201, 152] width 38 height 9
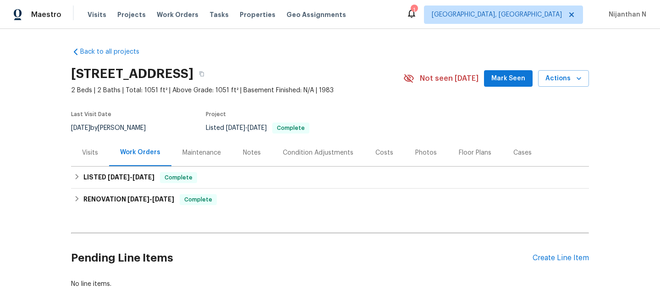
click at [200, 154] on div "Maintenance" at bounding box center [201, 152] width 38 height 9
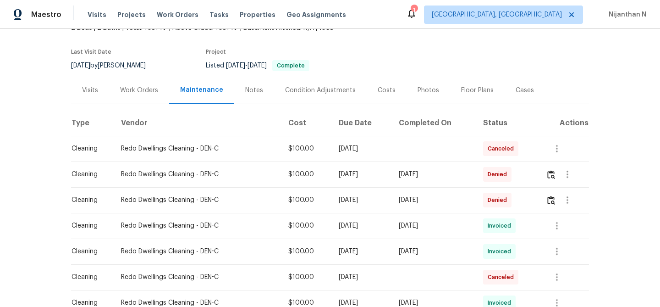
scroll to position [70, 0]
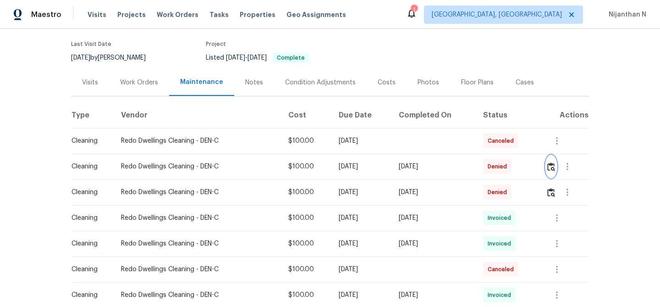
click at [550, 170] on img "button" at bounding box center [551, 166] width 8 height 9
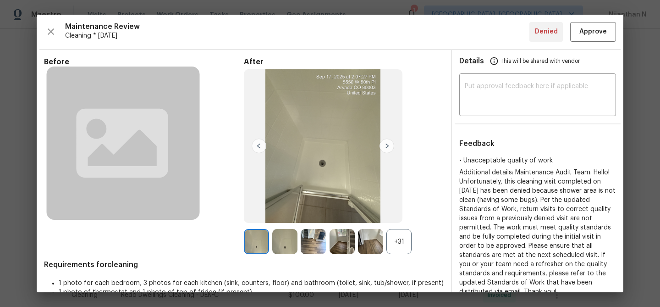
click at [404, 247] on div "+31" at bounding box center [398, 241] width 25 height 25
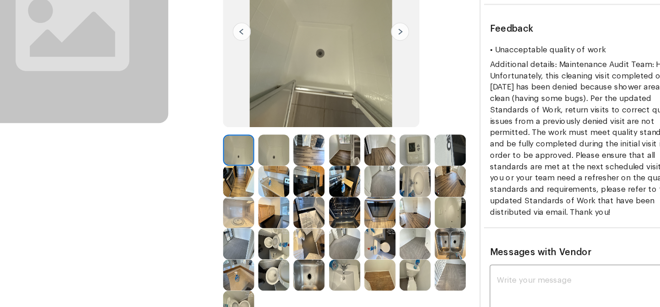
scroll to position [113, 0]
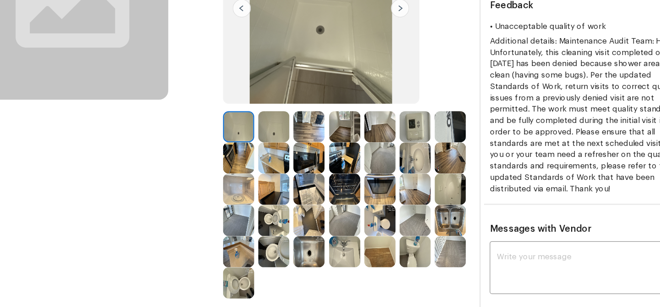
click at [353, 228] on img at bounding box center [342, 229] width 25 height 25
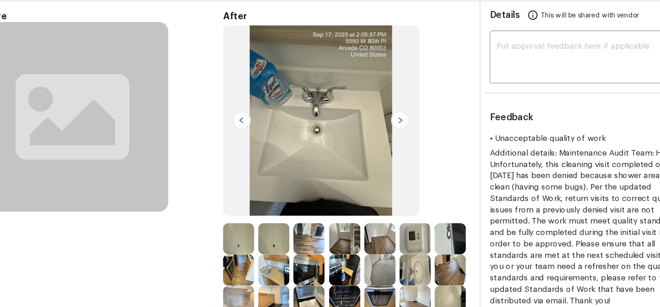
scroll to position [16, 0]
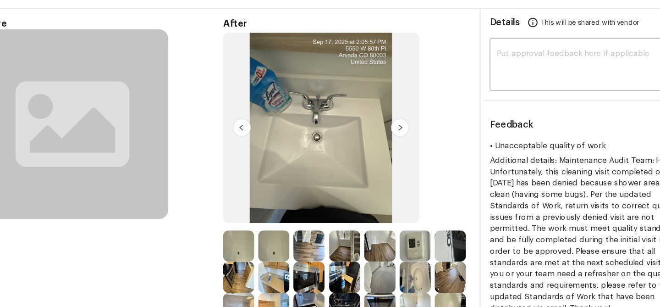
click at [263, 221] on img at bounding box center [256, 224] width 25 height 25
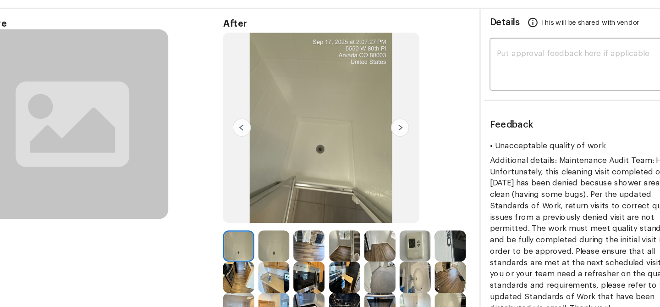
click at [279, 221] on img at bounding box center [284, 224] width 25 height 25
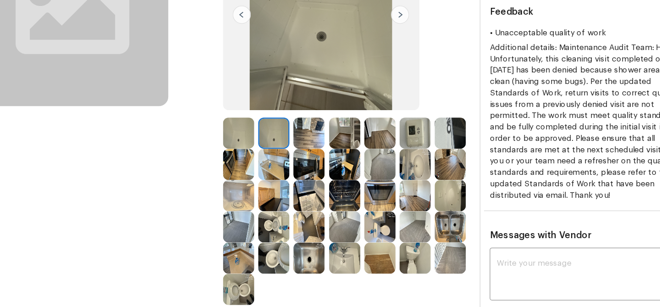
scroll to position [97, 0]
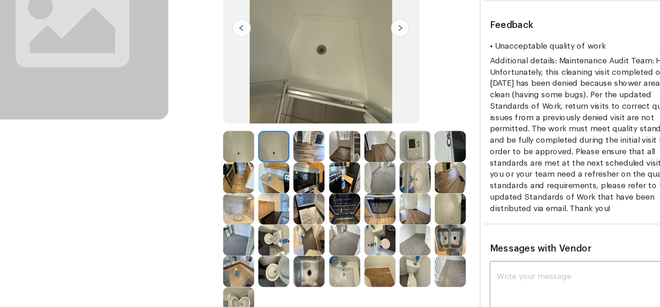
click at [255, 147] on img at bounding box center [256, 144] width 25 height 25
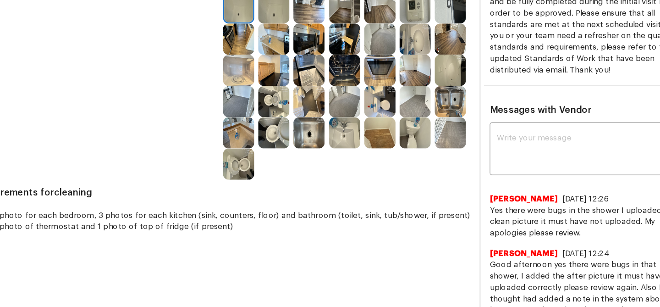
scroll to position [210, 0]
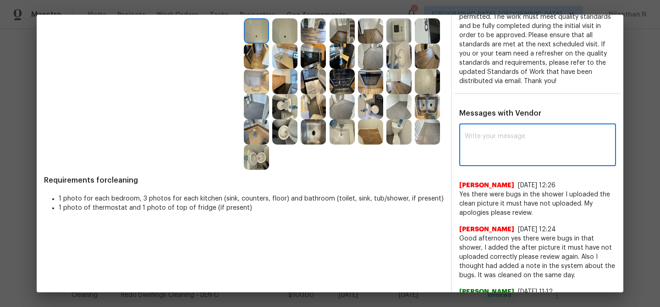
click at [528, 156] on textarea at bounding box center [538, 146] width 146 height 26
paste textarea "Maintenance Audit Team: Hello! Thank you for uploading the photo, after further…"
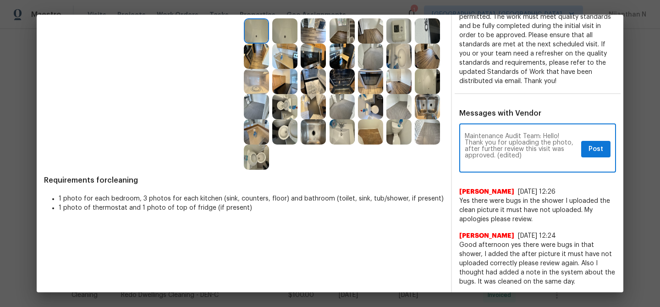
scroll to position [0, 0]
drag, startPoint x: 497, startPoint y: 154, endPoint x: 526, endPoint y: 154, distance: 28.9
click at [526, 154] on textarea "Maintenance Audit Team: Hello! Thank you for uploading the photo, after further…" at bounding box center [521, 149] width 113 height 32
type textarea "Maintenance Audit Team: Hello! Thank you for uploading the photo, after further…"
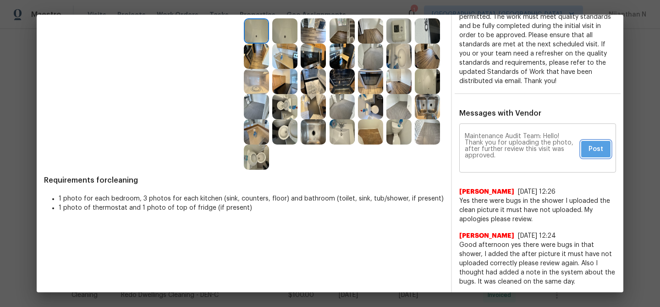
click at [587, 155] on button "Post" at bounding box center [595, 149] width 29 height 17
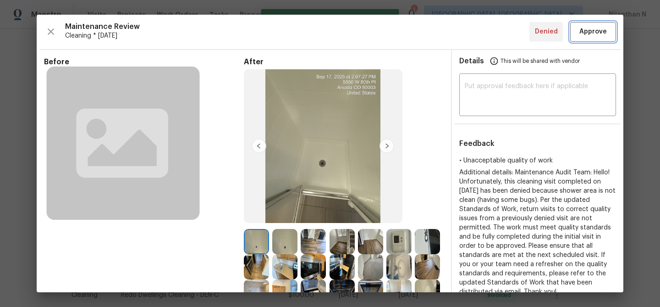
click at [584, 38] on button "Approve" at bounding box center [593, 32] width 46 height 20
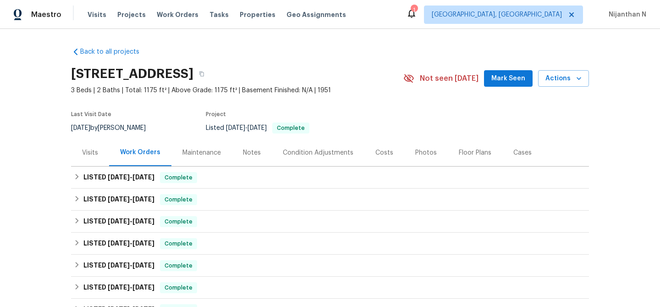
click at [187, 158] on div "Maintenance" at bounding box center [201, 152] width 60 height 27
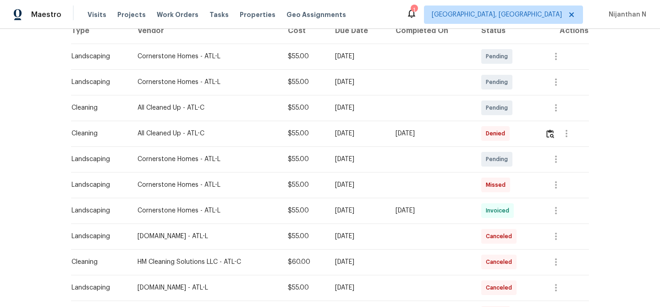
scroll to position [135, 0]
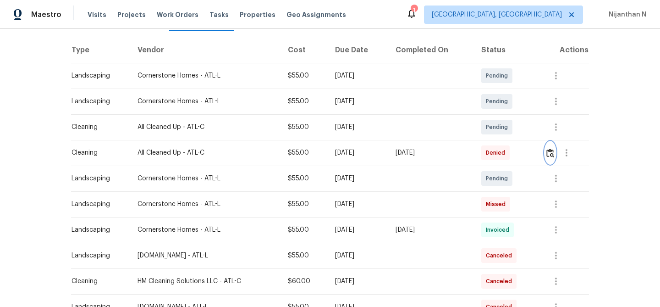
click at [552, 155] on img "button" at bounding box center [550, 152] width 8 height 9
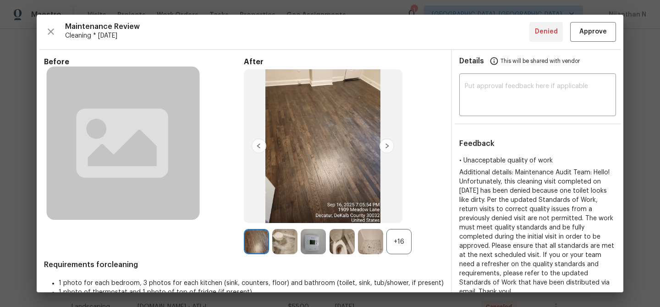
click at [408, 247] on div "+16" at bounding box center [398, 241] width 25 height 25
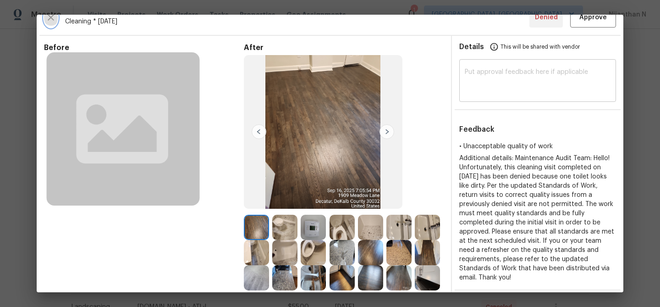
scroll to position [0, 0]
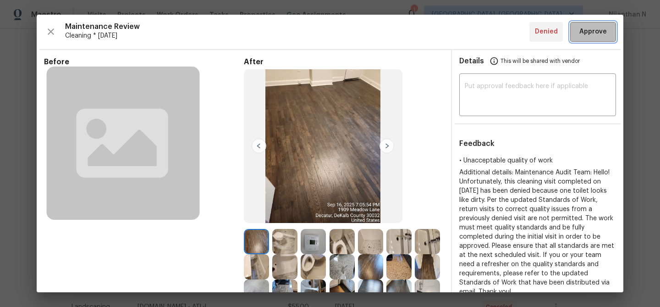
click at [602, 32] on span "Approve" at bounding box center [592, 31] width 27 height 11
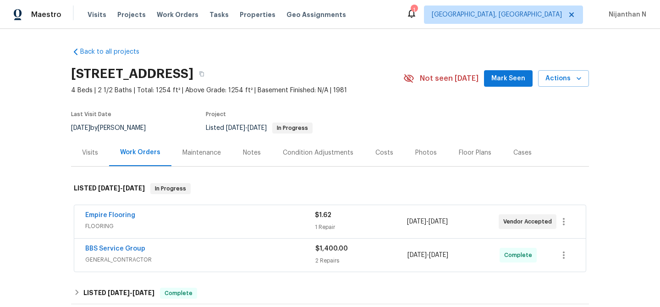
click at [193, 148] on div "Maintenance" at bounding box center [201, 152] width 38 height 9
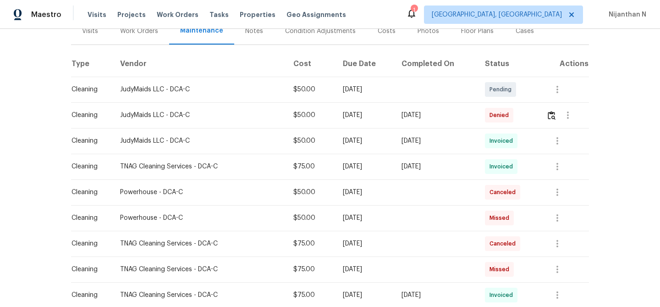
scroll to position [138, 0]
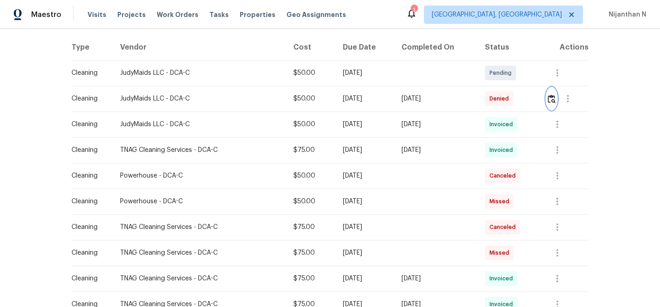
click at [549, 97] on img "button" at bounding box center [552, 98] width 8 height 9
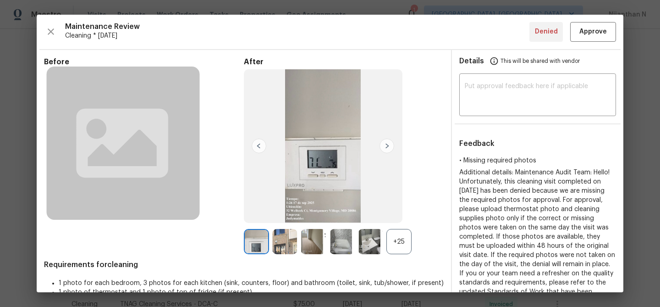
click at [401, 247] on div "+25" at bounding box center [398, 241] width 25 height 25
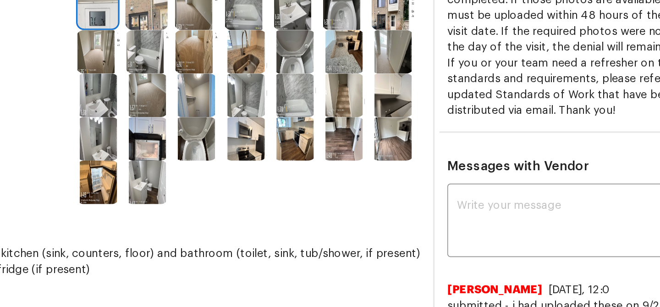
scroll to position [115, 0]
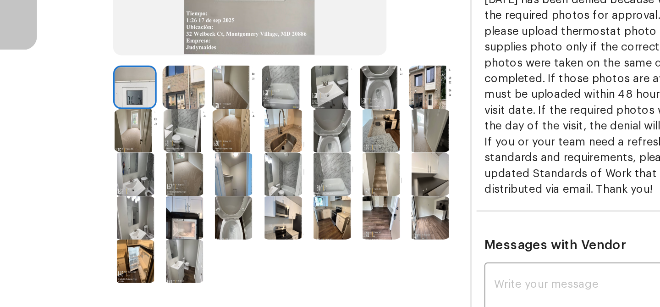
click at [297, 182] on img at bounding box center [284, 176] width 25 height 25
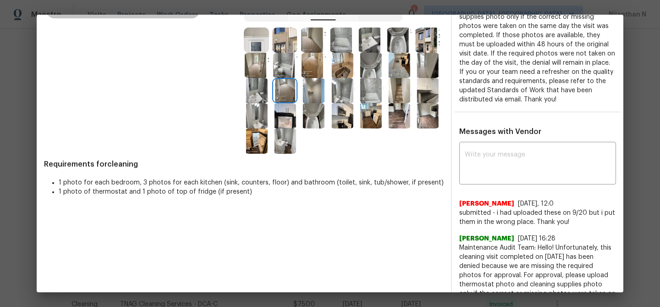
scroll to position [236, 0]
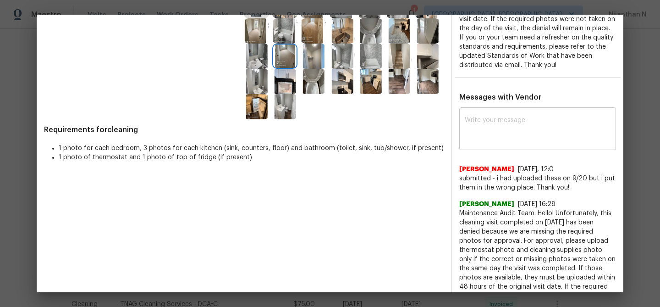
click at [508, 129] on textarea at bounding box center [538, 130] width 146 height 26
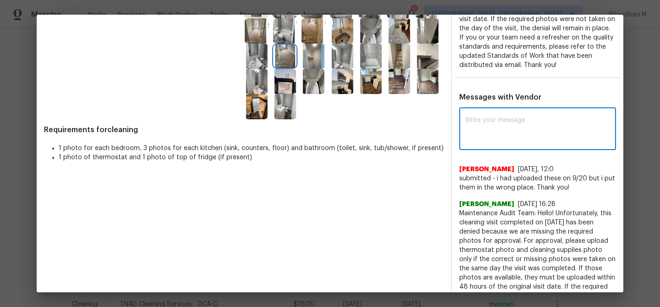
paste textarea "Maintenance Audit Team: Hello! Thank you for uploading the photo, after further…"
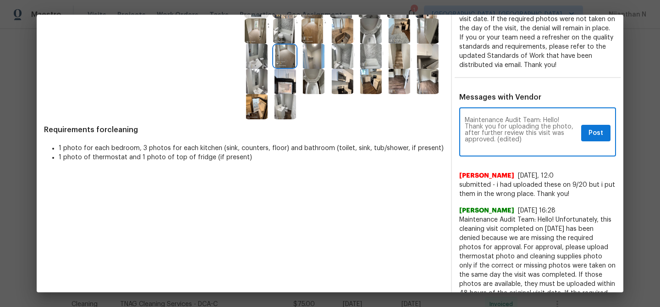
scroll to position [0, 0]
drag, startPoint x: 461, startPoint y: 139, endPoint x: 494, endPoint y: 139, distance: 33.9
click at [494, 139] on textarea "Maintenance Audit Team: Hello! Thank you for uploading the photo, after further…" at bounding box center [521, 133] width 113 height 32
type textarea "Maintenance Audit Team: Hello! Thank you for uploading the photo, after further…"
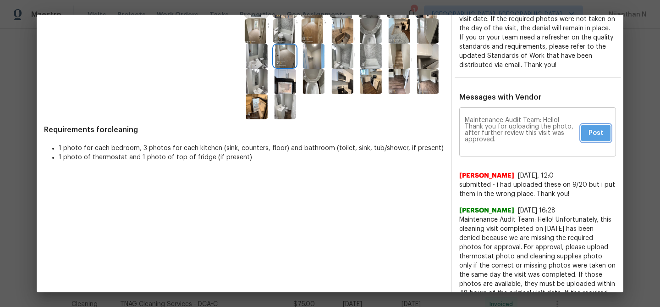
click at [603, 132] on span "Post" at bounding box center [595, 132] width 15 height 11
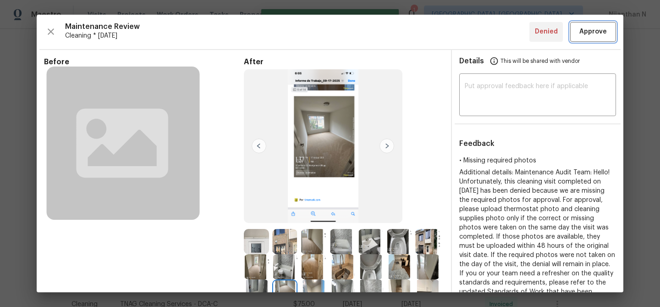
click at [599, 32] on span "Approve" at bounding box center [592, 31] width 27 height 11
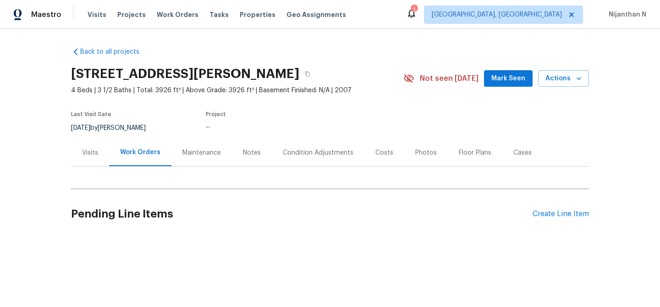
click at [209, 159] on div "Maintenance" at bounding box center [201, 152] width 60 height 27
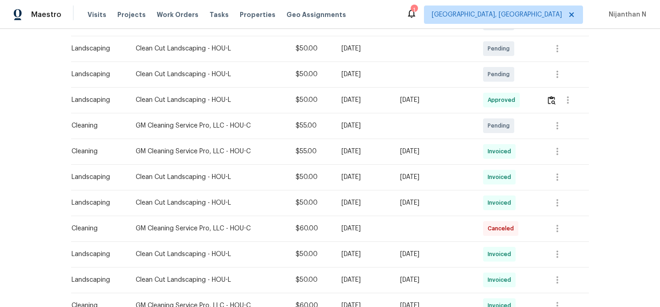
scroll to position [175, 0]
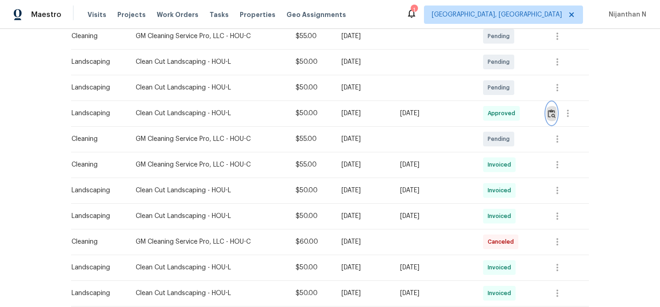
click at [554, 113] on img "button" at bounding box center [552, 113] width 8 height 9
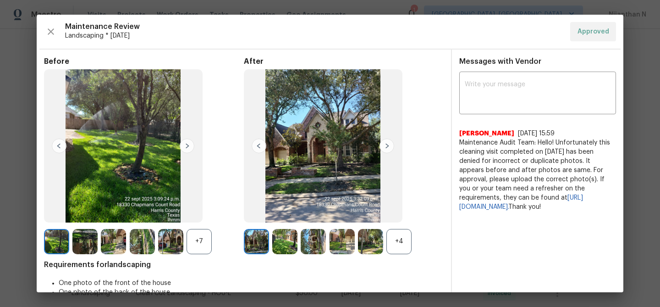
click at [400, 245] on div "+4" at bounding box center [398, 241] width 25 height 25
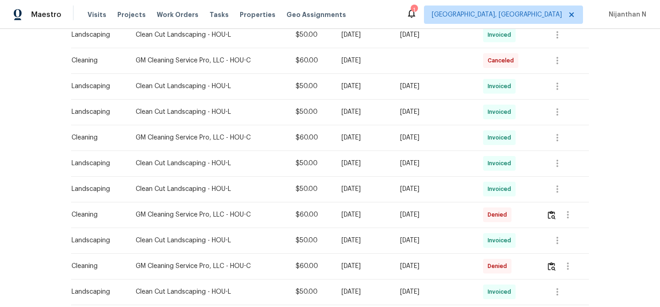
scroll to position [357, 0]
click at [555, 217] on img "button" at bounding box center [552, 213] width 8 height 9
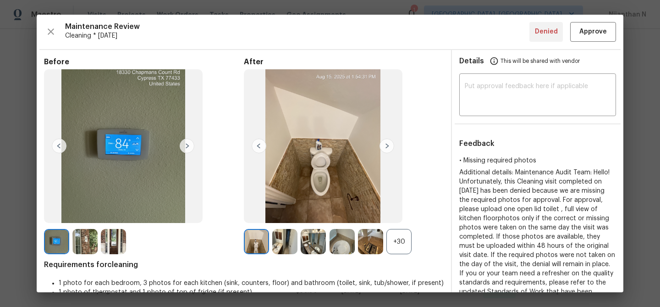
click at [394, 246] on div "+30" at bounding box center [398, 241] width 25 height 25
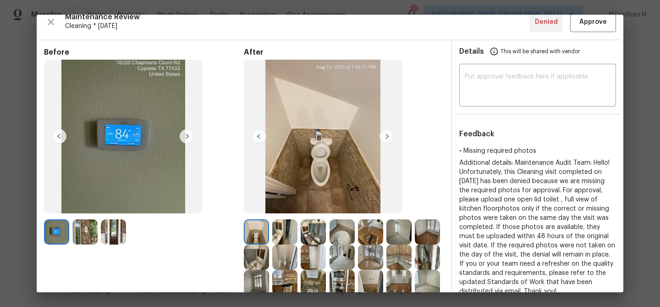
scroll to position [0, 0]
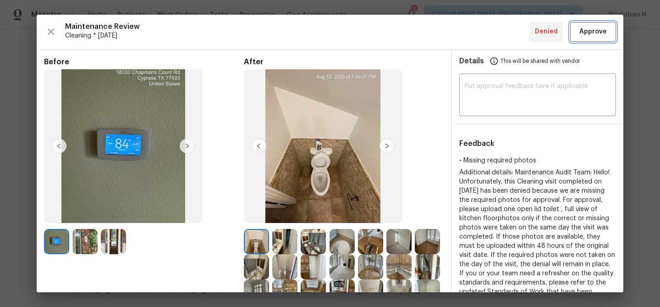
click at [593, 38] on button "Approve" at bounding box center [593, 32] width 46 height 20
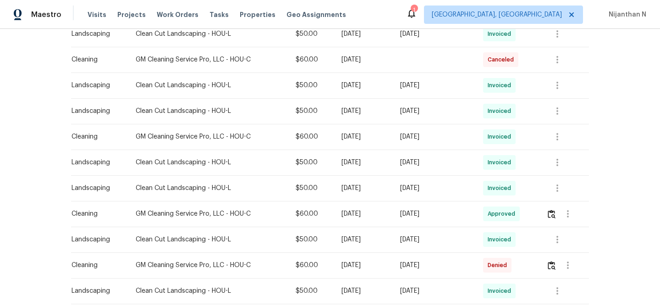
click at [578, 142] on div at bounding box center [567, 137] width 42 height 22
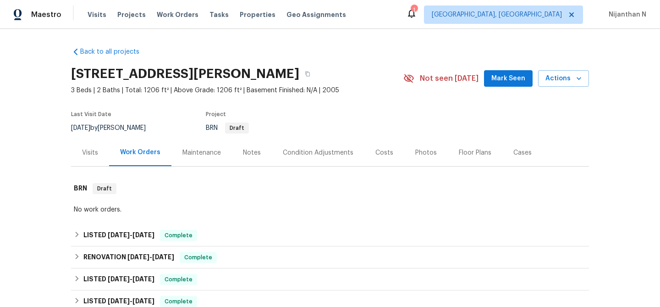
click at [207, 156] on div "Maintenance" at bounding box center [201, 152] width 38 height 9
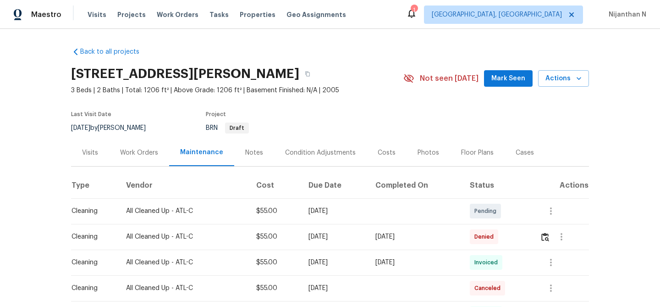
scroll to position [74, 0]
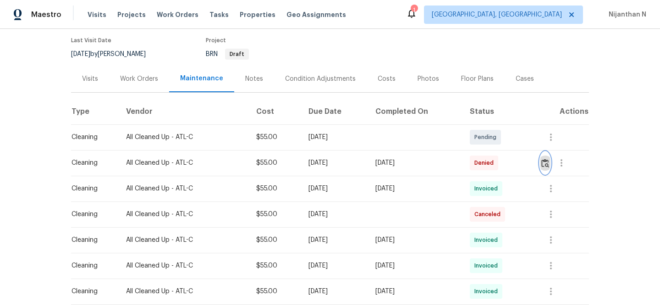
click at [547, 162] on img "button" at bounding box center [545, 163] width 8 height 9
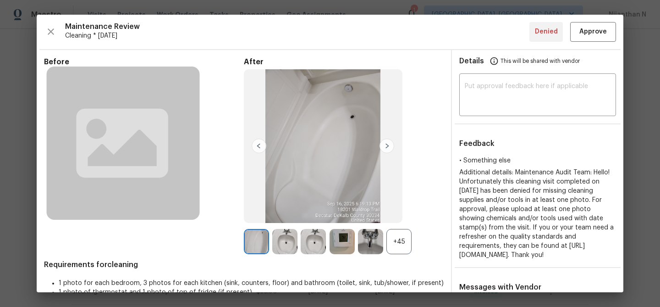
click at [406, 248] on div "+45" at bounding box center [398, 241] width 25 height 25
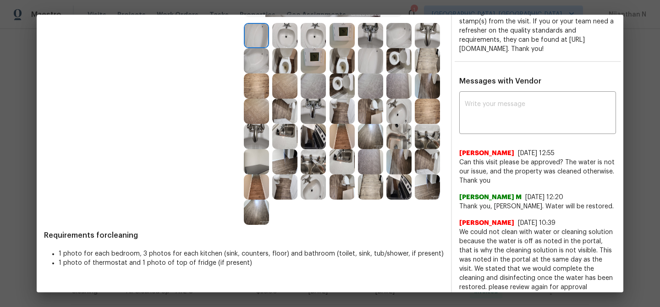
scroll to position [232, 0]
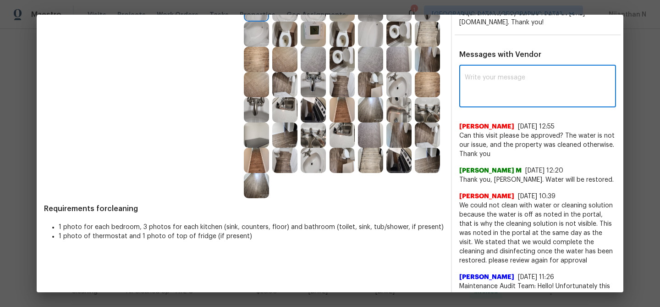
click at [510, 78] on textarea at bounding box center [538, 87] width 146 height 26
paste textarea "Maintenance Audit Team: Hello! Thank you for the feedback after further review …"
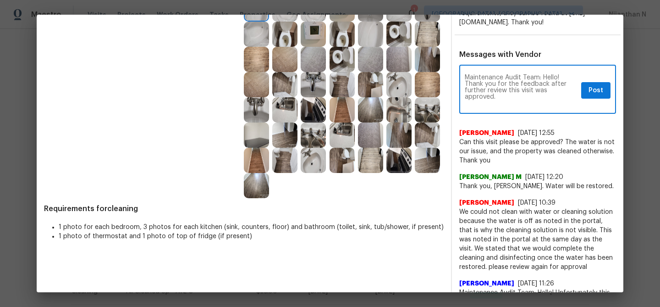
scroll to position [0, 0]
type textarea "Maintenance Audit Team: Hello! Thank you for the feedback after further review …"
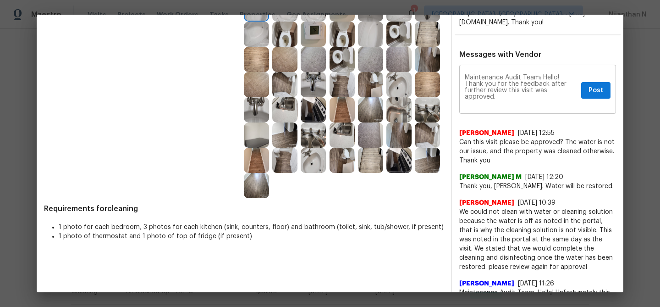
click at [598, 100] on div "Maintenance Audit Team: Hello! Thank you for the feedback after further review …" at bounding box center [537, 90] width 157 height 47
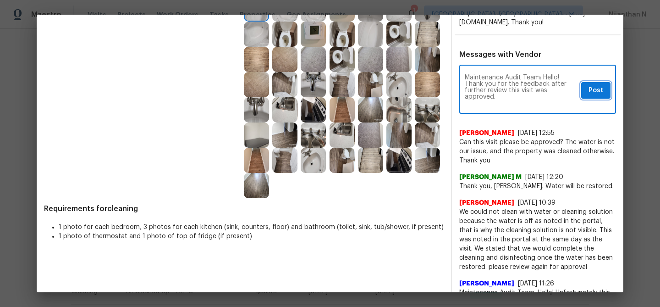
click at [598, 92] on span "Post" at bounding box center [595, 90] width 15 height 11
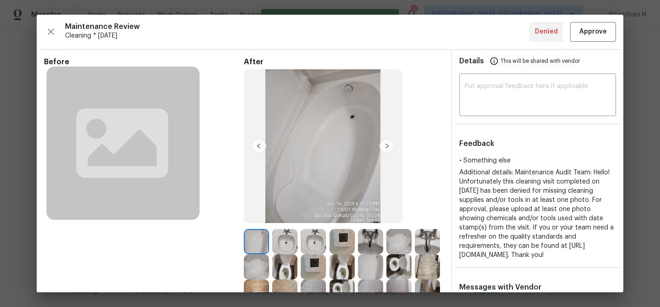
scroll to position [0, 0]
click at [603, 28] on span "Approve" at bounding box center [592, 31] width 27 height 11
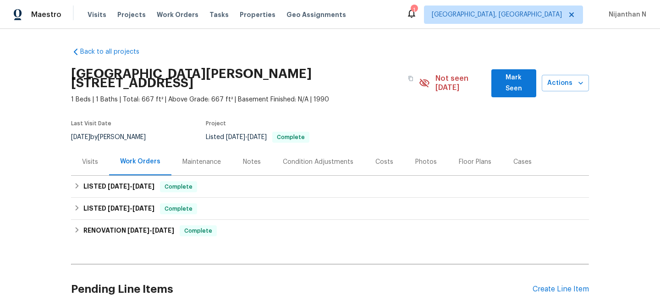
click at [206, 159] on div "Maintenance" at bounding box center [201, 161] width 60 height 27
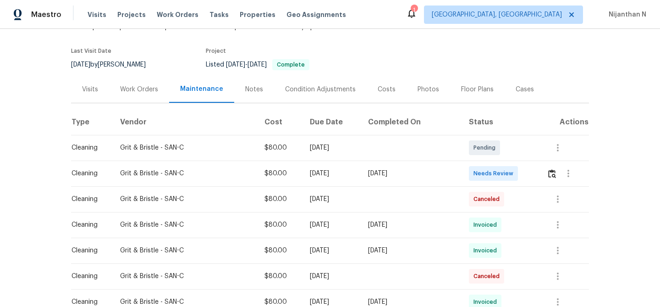
scroll to position [78, 0]
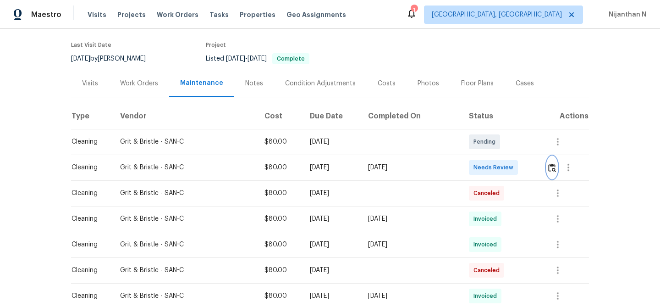
click at [550, 163] on img "button" at bounding box center [552, 167] width 8 height 9
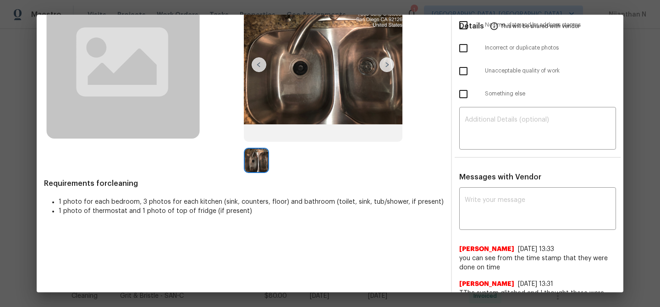
scroll to position [103, 0]
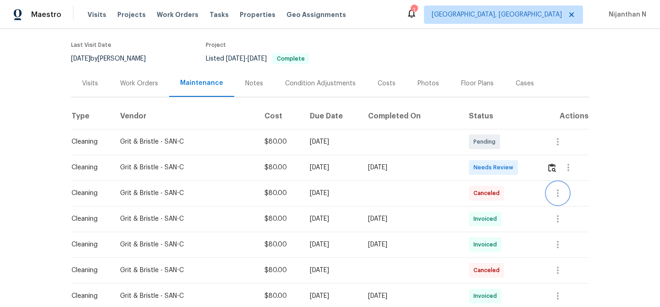
click at [560, 187] on icon "button" at bounding box center [557, 192] width 11 height 11
click at [562, 192] on li "View details" at bounding box center [580, 199] width 64 height 15
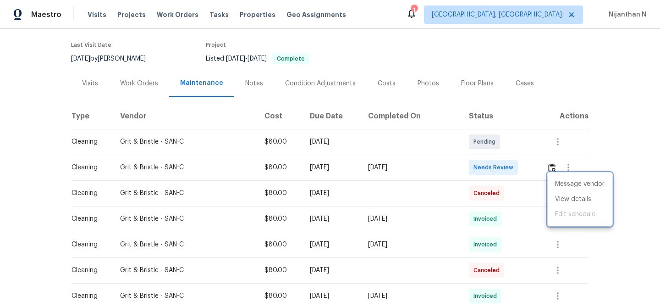
click at [544, 186] on div at bounding box center [330, 153] width 660 height 307
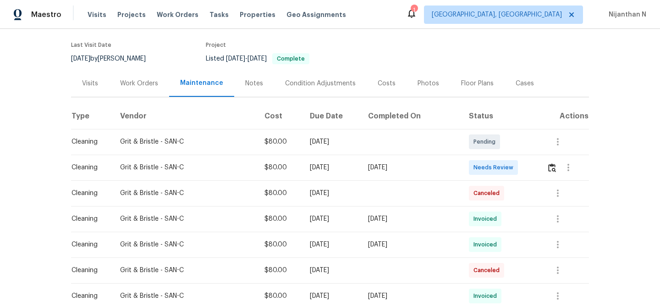
click at [536, 186] on td "Canceled" at bounding box center [500, 193] width 78 height 26
click at [554, 163] on img "button" at bounding box center [552, 167] width 8 height 9
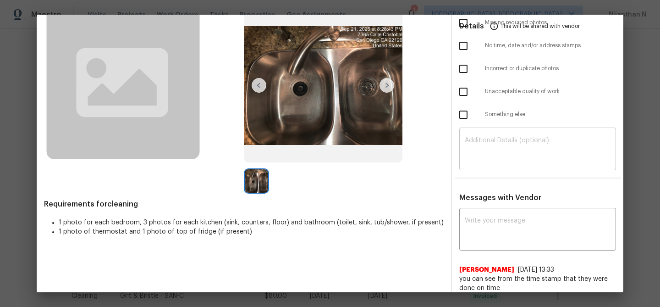
scroll to position [58, 0]
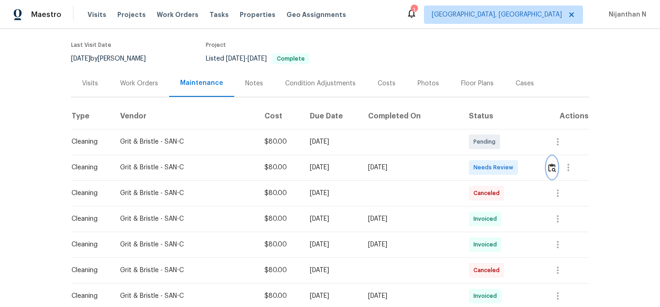
click at [556, 163] on img "button" at bounding box center [552, 167] width 8 height 9
click at [561, 187] on icon "button" at bounding box center [557, 192] width 11 height 11
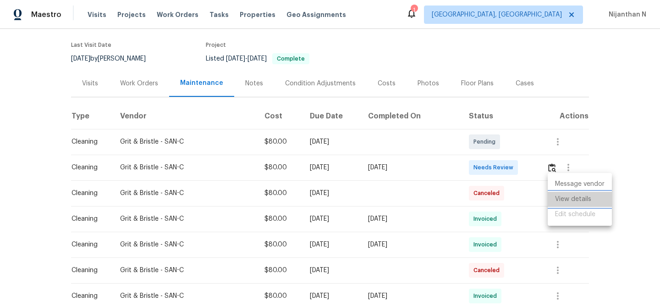
click at [562, 194] on li "View details" at bounding box center [580, 199] width 64 height 15
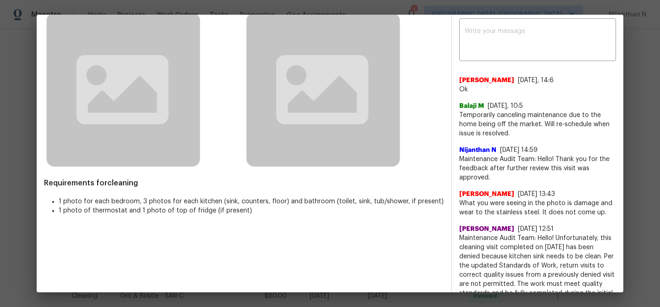
scroll to position [0, 0]
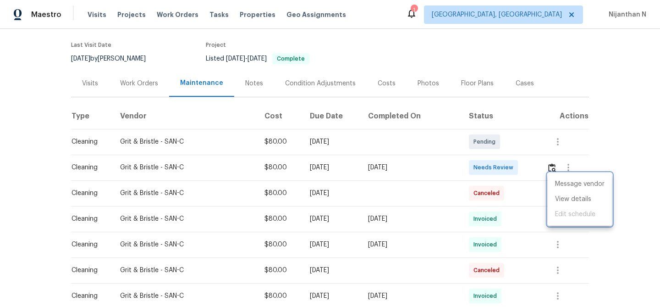
click at [460, 178] on div at bounding box center [330, 153] width 660 height 307
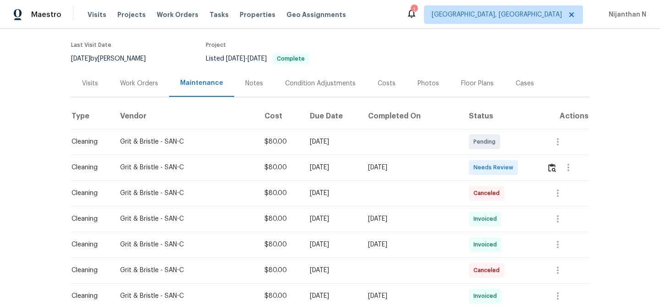
click at [451, 132] on td at bounding box center [411, 142] width 100 height 26
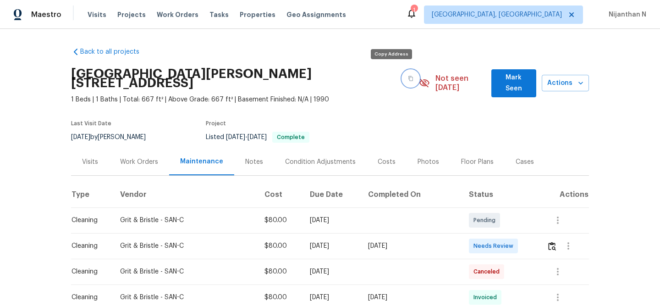
click at [402, 79] on button "button" at bounding box center [410, 78] width 16 height 16
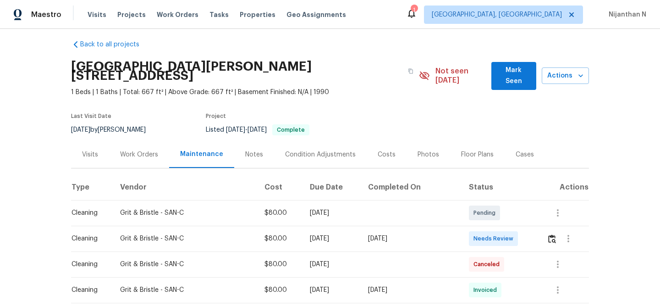
click at [393, 97] on section "[GEOGRAPHIC_DATA][PERSON_NAME][STREET_ADDRESS] 1 Beds | 1 Baths | Total: 667 ft…" at bounding box center [330, 98] width 518 height 86
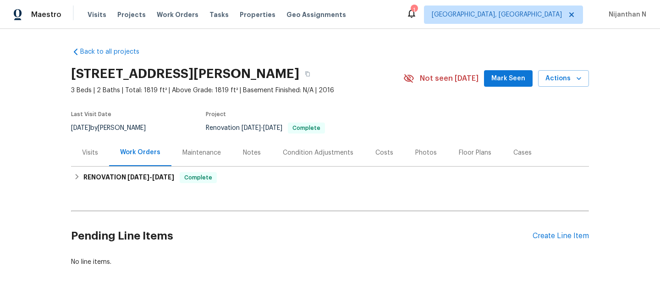
click at [205, 153] on div "Maintenance" at bounding box center [201, 152] width 38 height 9
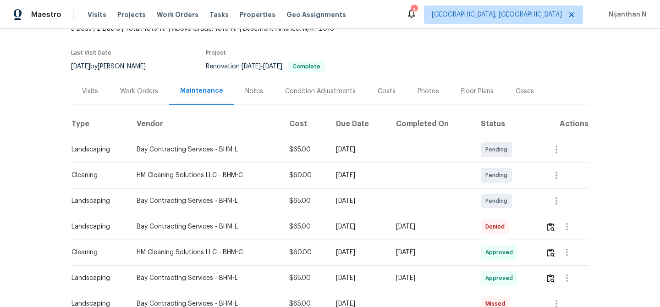
scroll to position [89, 0]
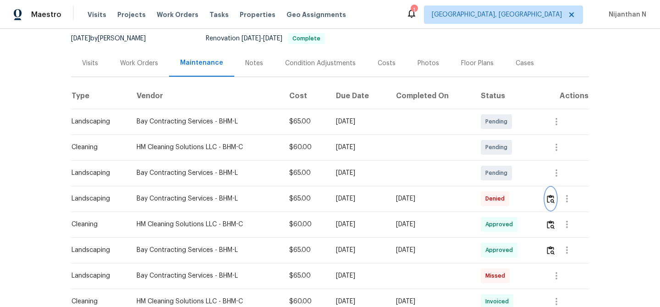
click at [554, 200] on img "button" at bounding box center [551, 198] width 8 height 9
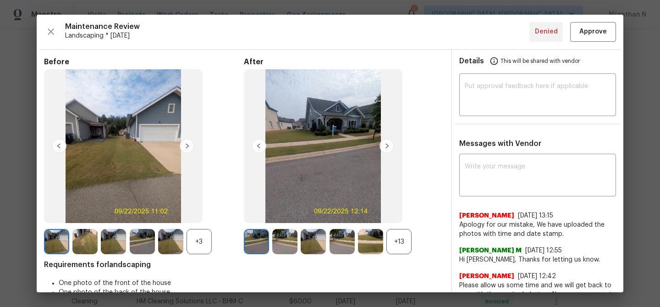
click at [401, 243] on div "+13" at bounding box center [398, 241] width 25 height 25
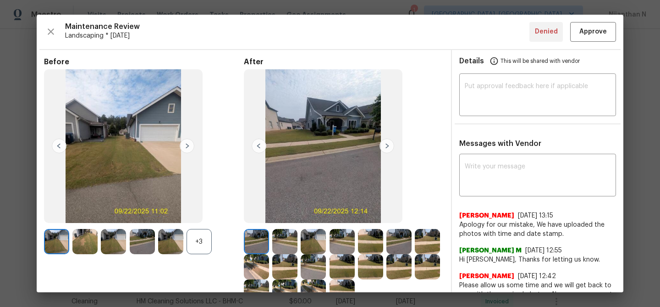
click at [200, 244] on div "+3" at bounding box center [199, 241] width 25 height 25
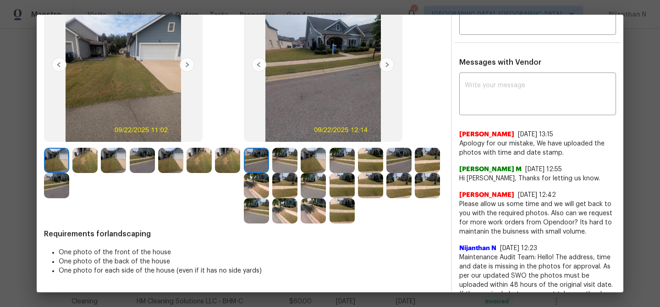
scroll to position [67, 0]
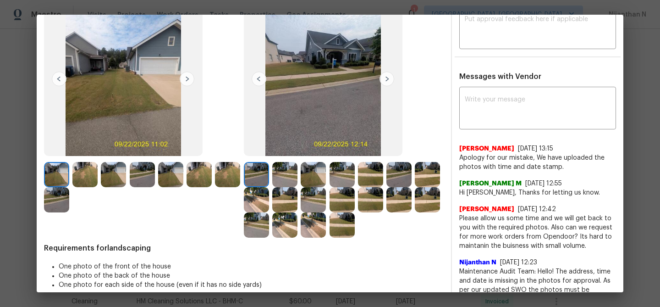
click at [344, 225] on img at bounding box center [342, 224] width 25 height 25
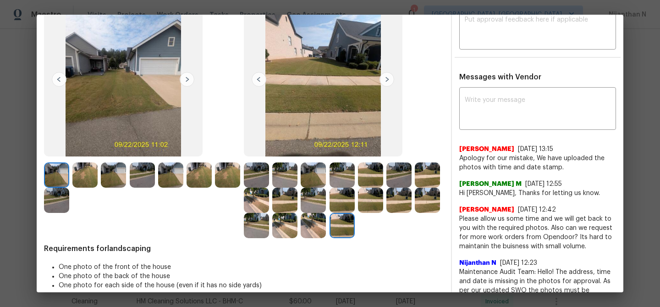
scroll to position [56, 0]
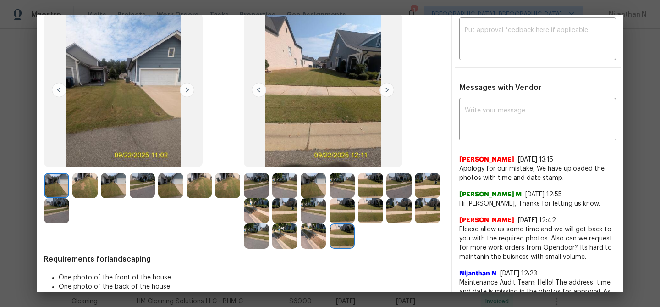
click at [287, 243] on img at bounding box center [284, 235] width 25 height 25
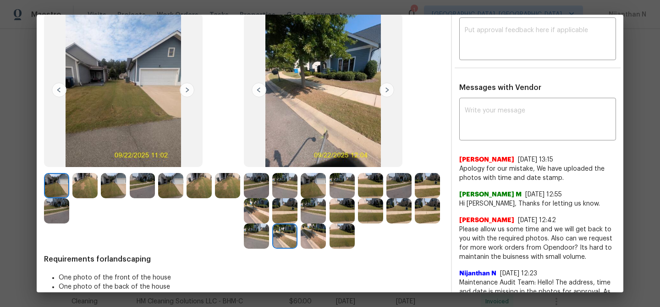
click at [261, 185] on img at bounding box center [256, 185] width 25 height 25
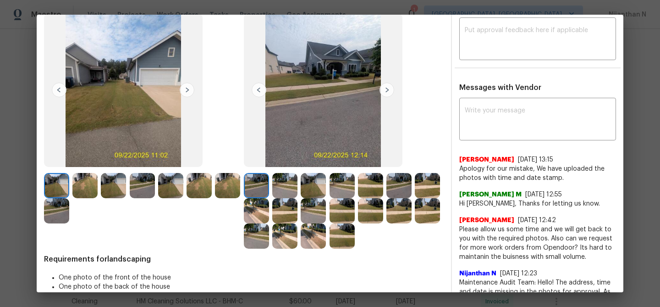
click at [318, 185] on img at bounding box center [313, 185] width 25 height 25
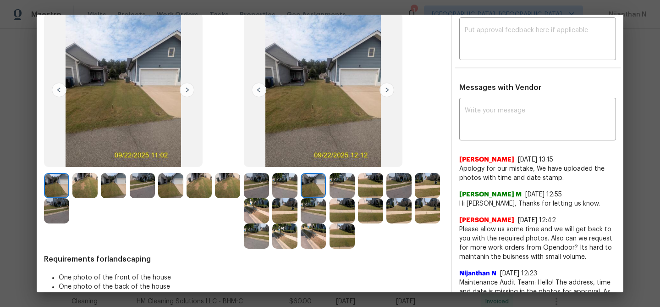
click at [337, 187] on img at bounding box center [342, 185] width 25 height 25
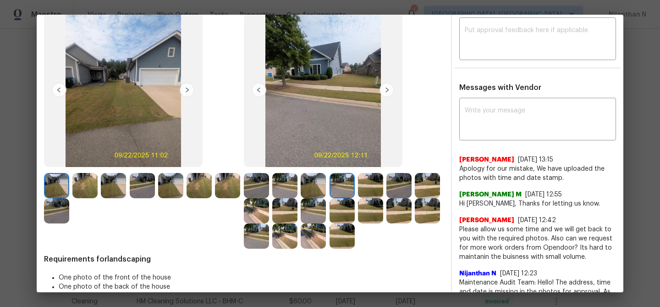
click at [264, 231] on img at bounding box center [256, 235] width 25 height 25
click at [321, 187] on img at bounding box center [313, 185] width 25 height 25
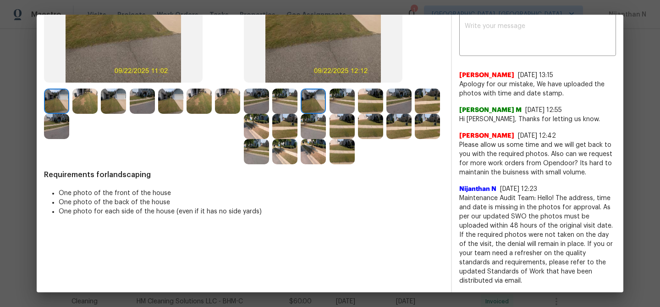
scroll to position [143, 0]
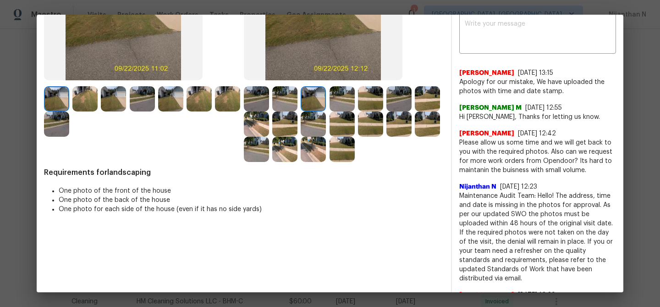
click at [293, 143] on img at bounding box center [284, 149] width 25 height 25
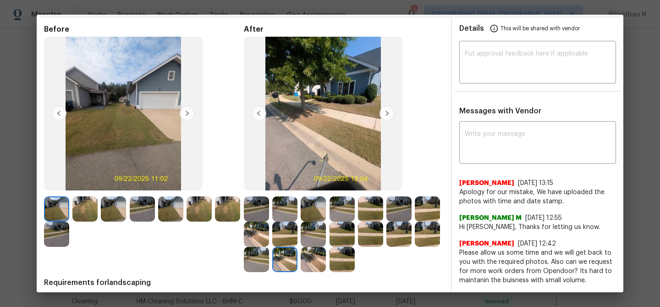
scroll to position [27, 0]
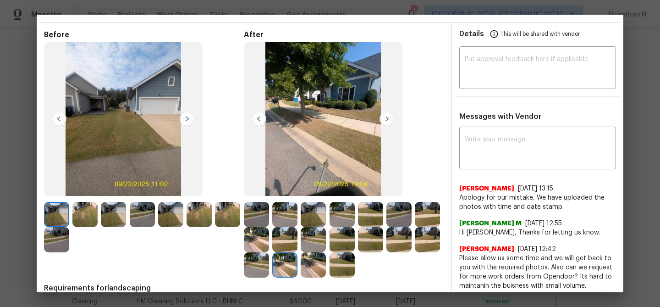
click at [397, 205] on img at bounding box center [398, 214] width 25 height 25
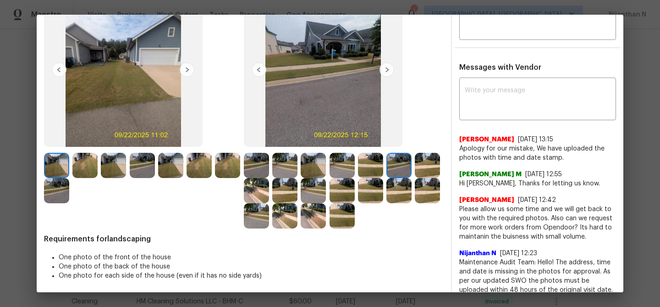
scroll to position [83, 0]
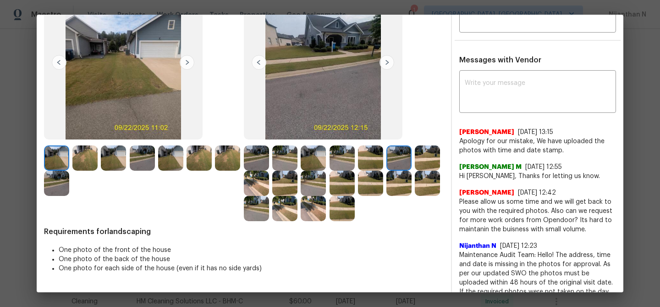
click at [171, 157] on img at bounding box center [170, 157] width 25 height 25
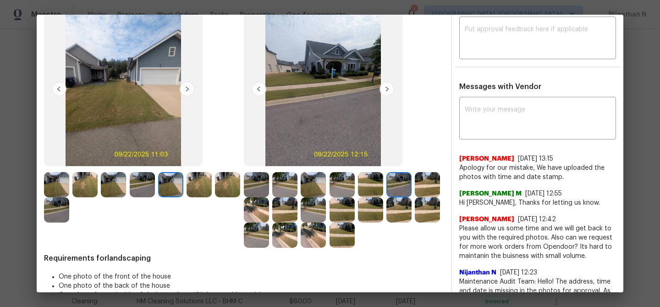
scroll to position [51, 0]
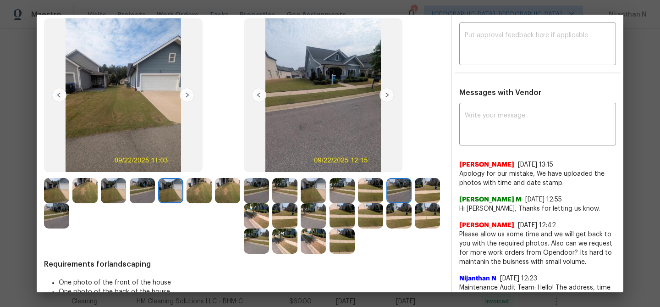
click at [425, 182] on img at bounding box center [427, 190] width 25 height 25
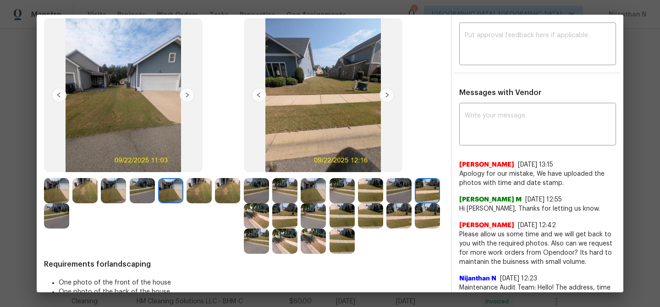
click at [434, 220] on img at bounding box center [427, 215] width 25 height 25
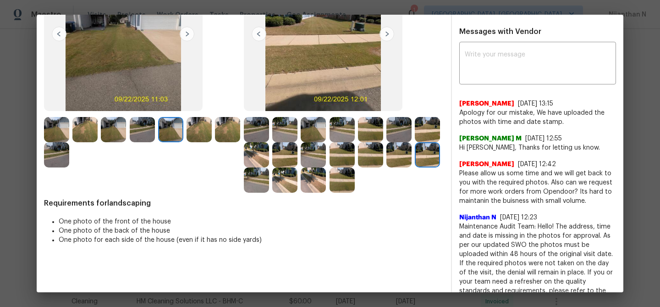
scroll to position [100, 0]
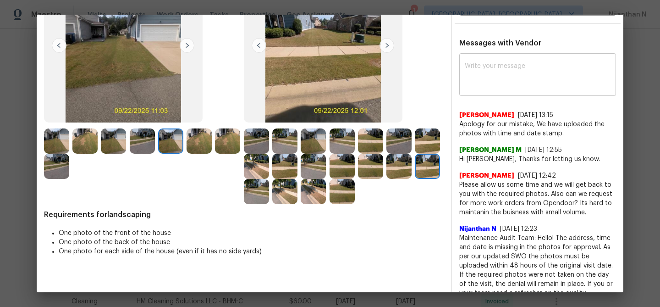
click at [519, 87] on textarea at bounding box center [538, 76] width 146 height 26
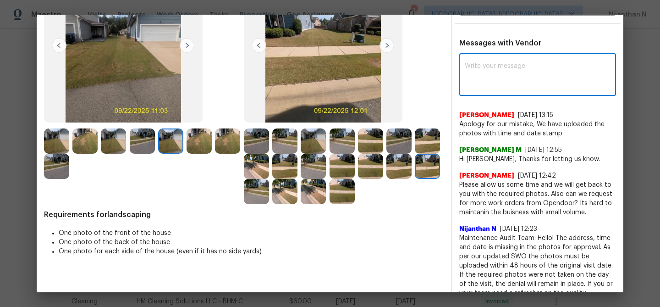
paste textarea "Maintenance Audit Team: Hello! As per our updated SWO address sign photo is req…"
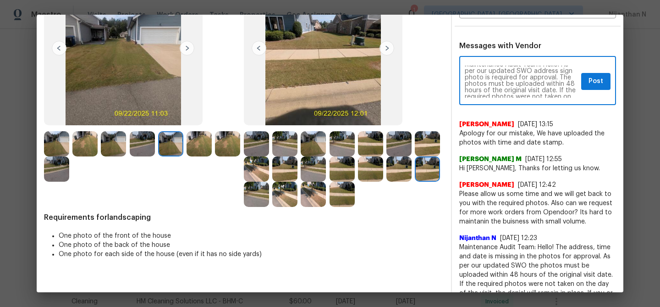
scroll to position [0, 0]
type textarea "Maintenance Audit Team: Hello! As per our updated SWO address sign photo is req…"
click at [595, 87] on button "Post" at bounding box center [595, 81] width 29 height 17
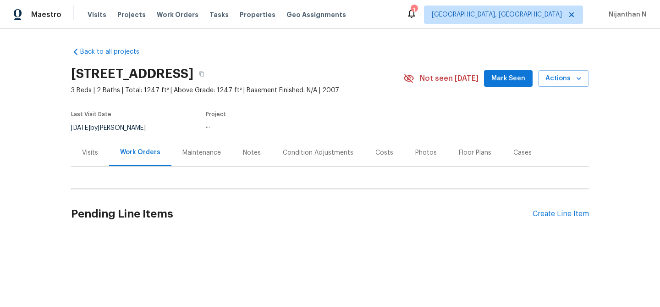
click at [210, 152] on div "Maintenance" at bounding box center [201, 152] width 38 height 9
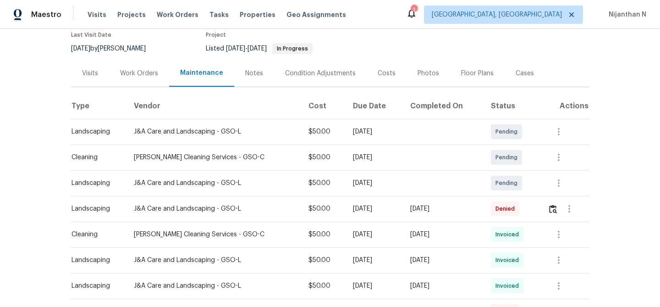
scroll to position [80, 0]
click at [554, 206] on img "button" at bounding box center [553, 208] width 8 height 9
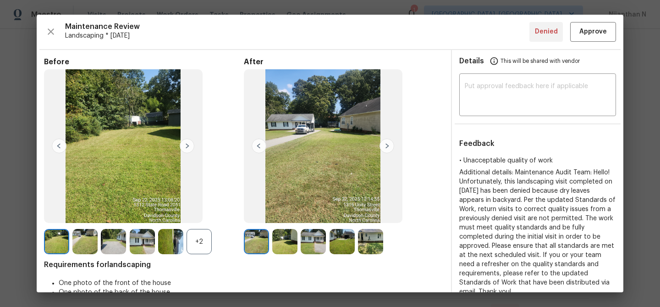
click at [197, 238] on div "+2" at bounding box center [199, 241] width 25 height 25
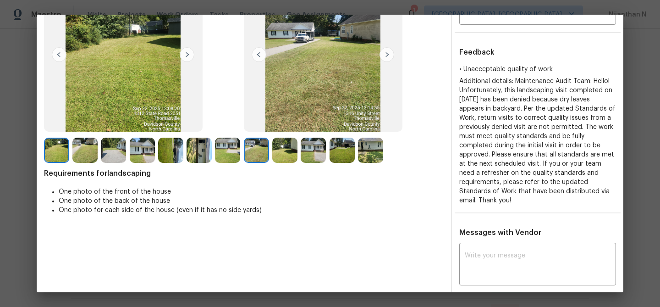
scroll to position [58, 0]
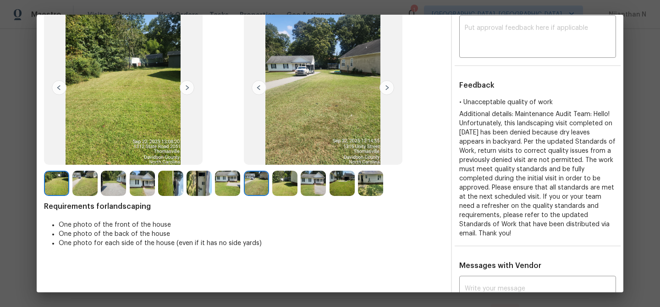
click at [367, 188] on img at bounding box center [370, 182] width 25 height 25
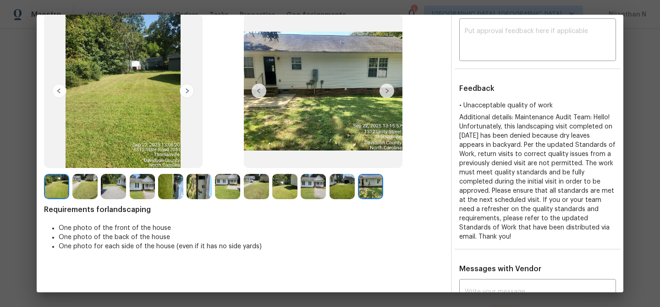
scroll to position [47, 0]
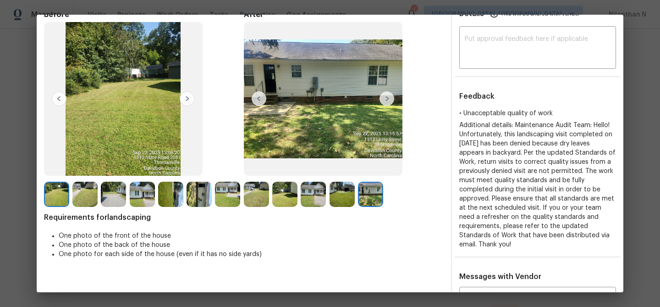
click at [192, 197] on img at bounding box center [199, 193] width 25 height 25
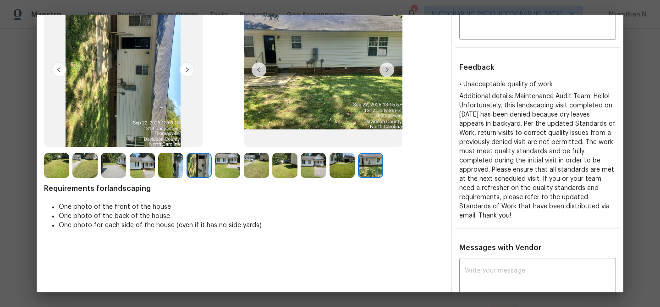
scroll to position [107, 0]
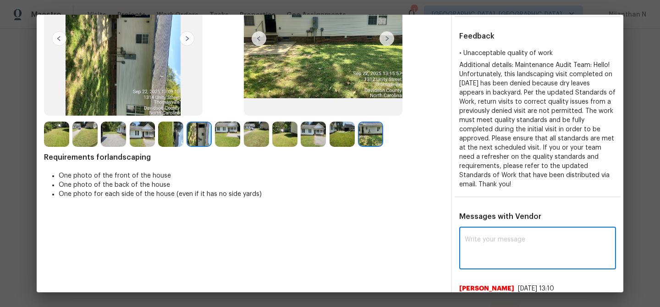
click at [502, 251] on textarea at bounding box center [538, 249] width 146 height 26
paste textarea "Maintenance Audit Team: Hello! Thank you for the feedback after further review …"
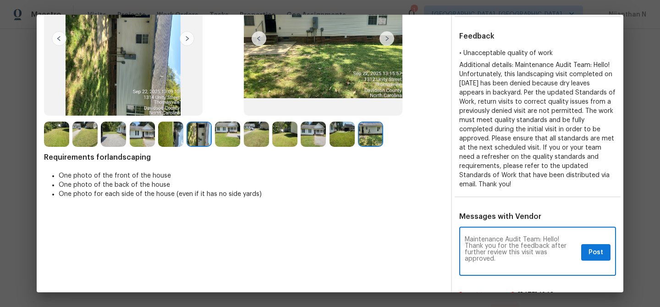
scroll to position [0, 0]
type textarea "Maintenance Audit Team: Hello! Thank you for the feedback after further review …"
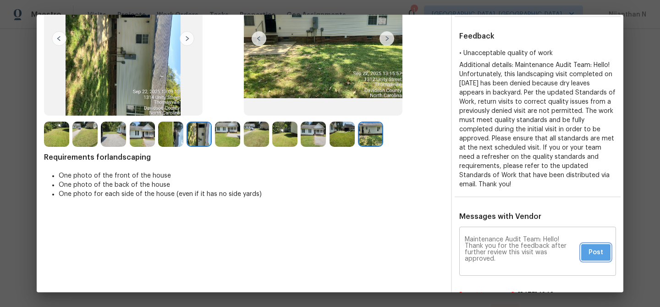
click at [610, 249] on button "Post" at bounding box center [595, 252] width 29 height 17
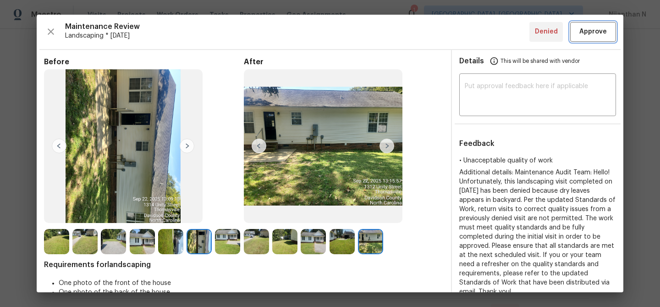
click at [589, 30] on span "Approve" at bounding box center [592, 31] width 27 height 11
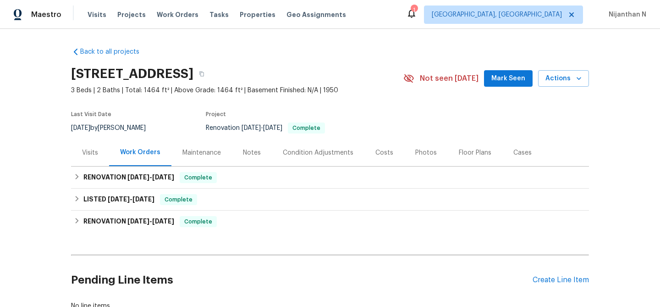
click at [199, 149] on div "Maintenance" at bounding box center [201, 152] width 38 height 9
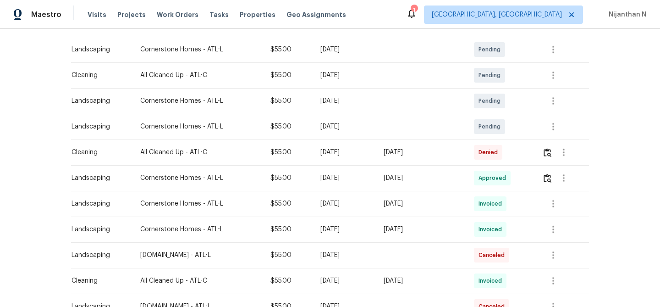
scroll to position [163, 0]
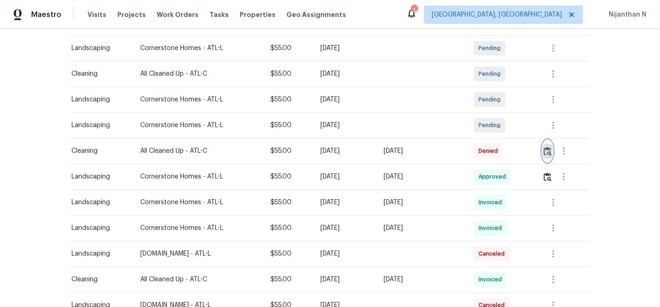
click at [551, 151] on img "button" at bounding box center [548, 151] width 8 height 9
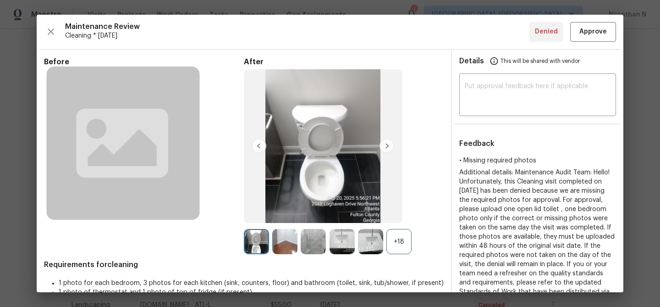
click at [395, 245] on div "+18" at bounding box center [398, 241] width 25 height 25
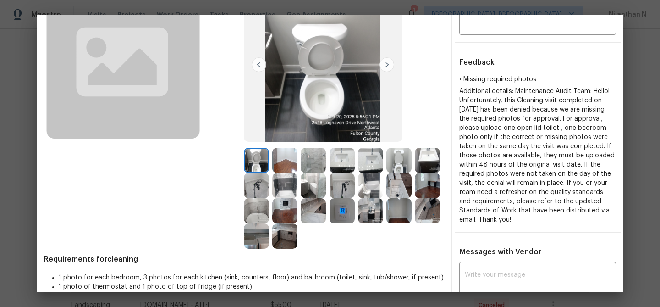
scroll to position [47, 0]
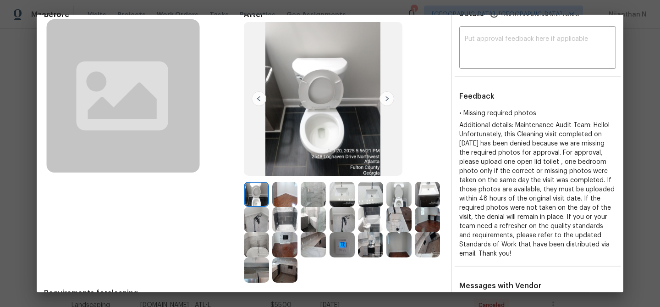
click at [343, 244] on img at bounding box center [342, 244] width 25 height 25
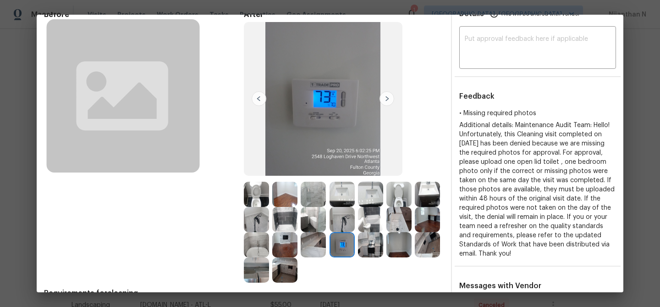
click at [281, 199] on img at bounding box center [284, 193] width 25 height 25
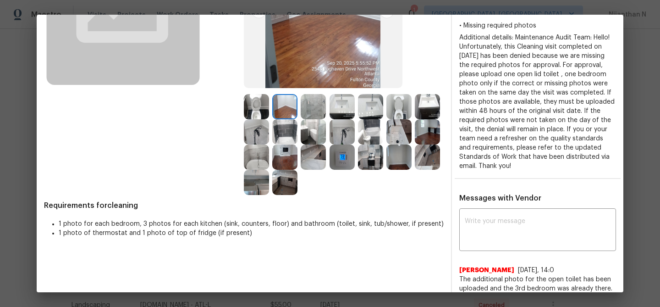
scroll to position [144, 0]
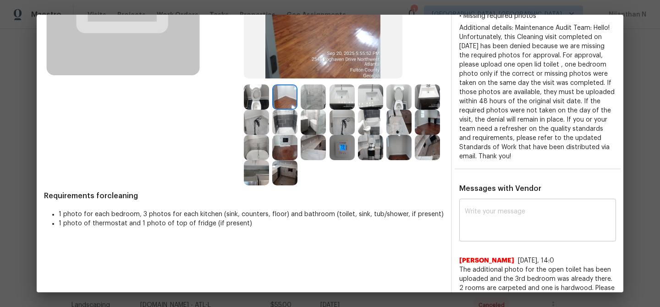
click at [502, 224] on textarea at bounding box center [538, 221] width 146 height 26
paste textarea "Maintenance Audit Team: Hello! Thank you for uploading the photo, after further…"
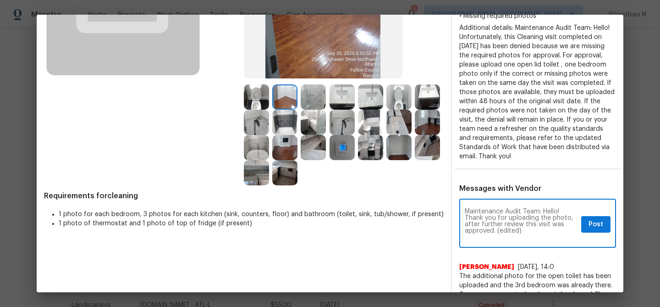
scroll to position [0, 0]
drag, startPoint x: 496, startPoint y: 231, endPoint x: 530, endPoint y: 231, distance: 33.9
click at [530, 231] on textarea "Maintenance Audit Team: Hello! Thank you for uploading the photo, after further…" at bounding box center [521, 224] width 113 height 32
type textarea "Maintenance Audit Team: Hello! Thank you for uploading the photo, after further…"
click at [588, 226] on span "Post" at bounding box center [595, 224] width 15 height 11
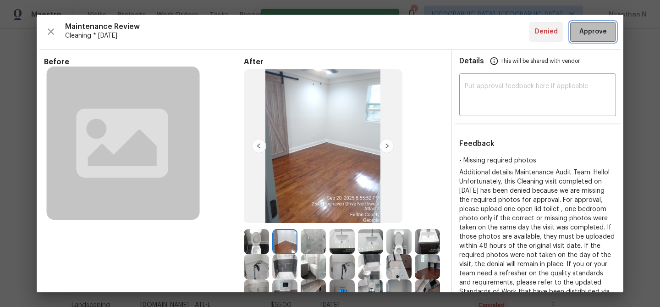
click at [588, 37] on span "Approve" at bounding box center [592, 31] width 27 height 11
